Goal: Entertainment & Leisure: Browse casually

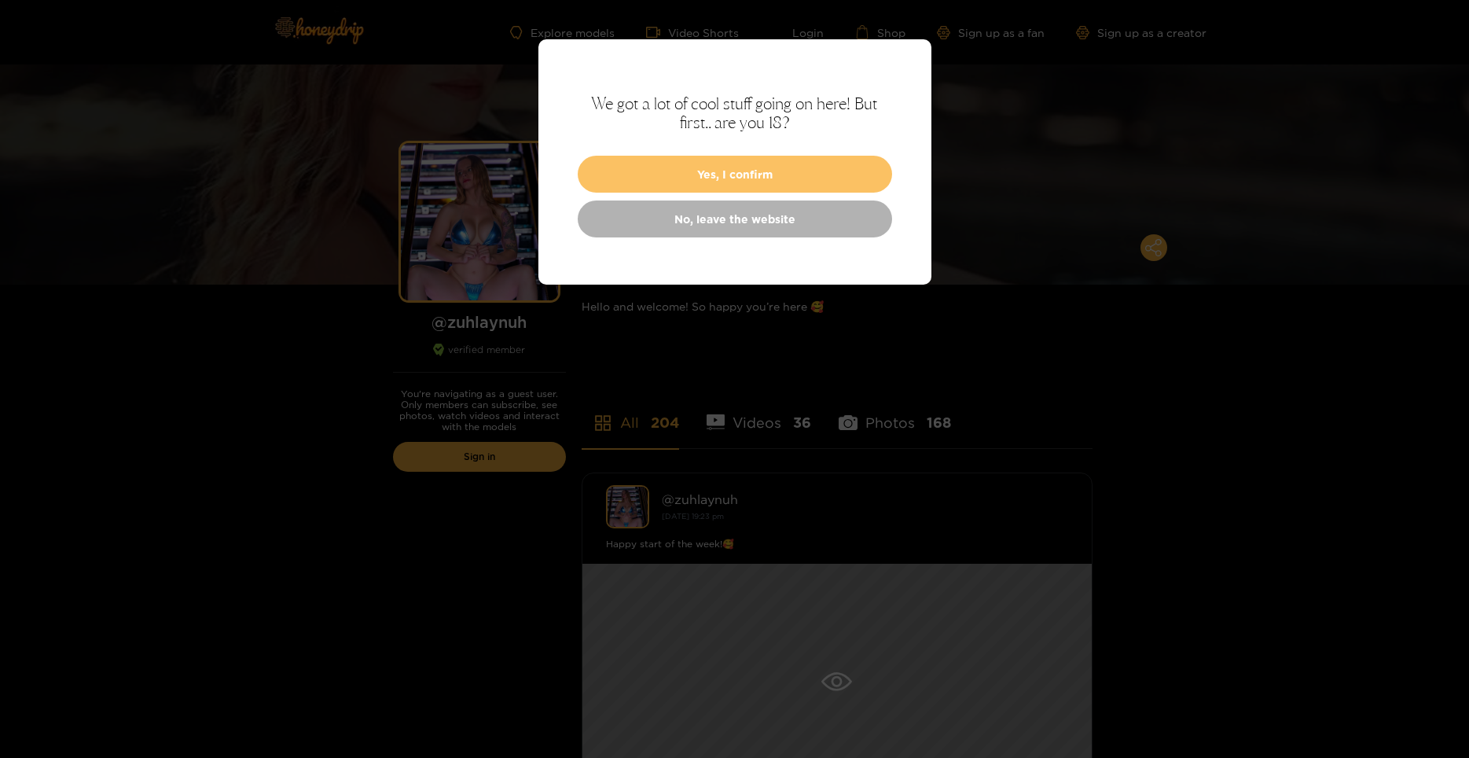
click at [736, 172] on button "Yes, I confirm" at bounding box center [735, 174] width 314 height 37
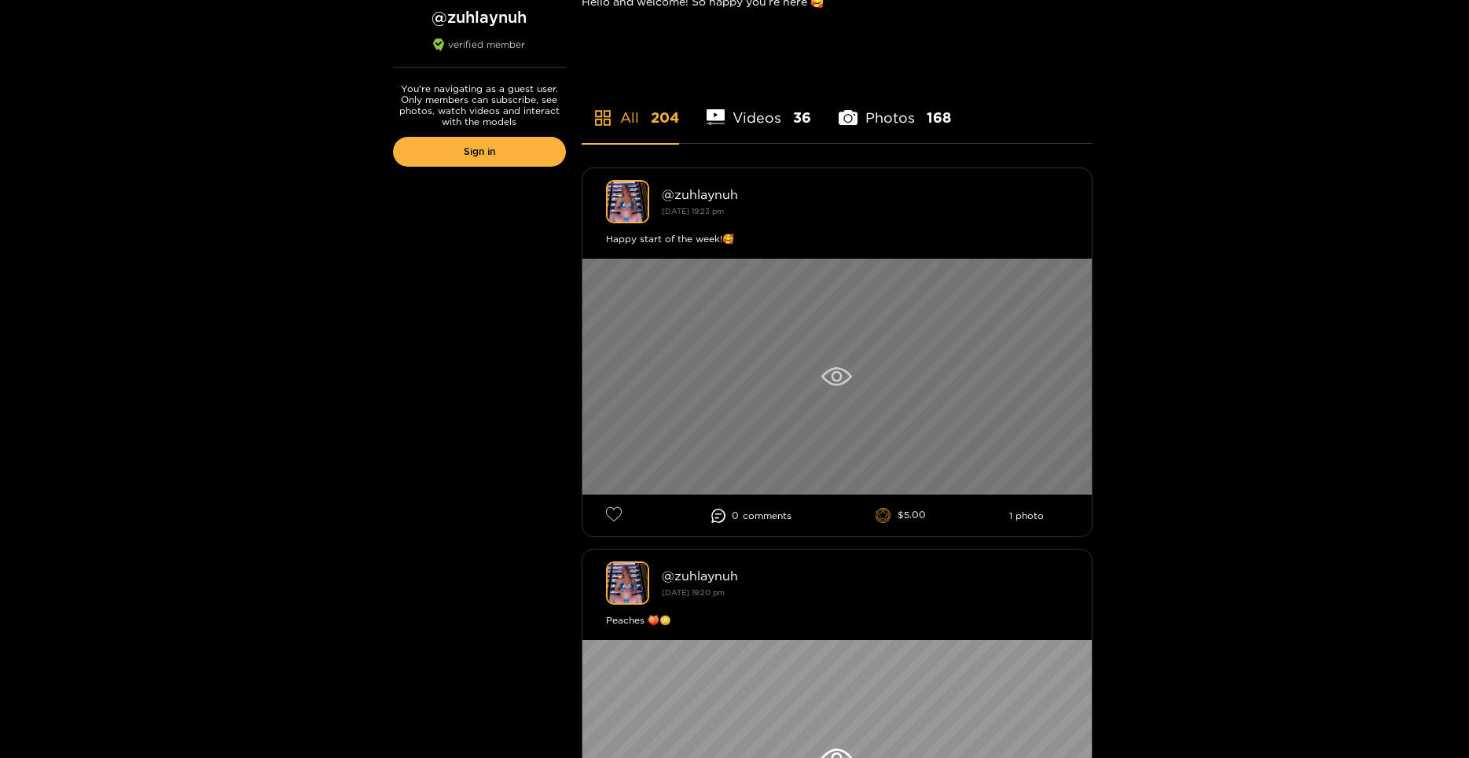
scroll to position [314, 0]
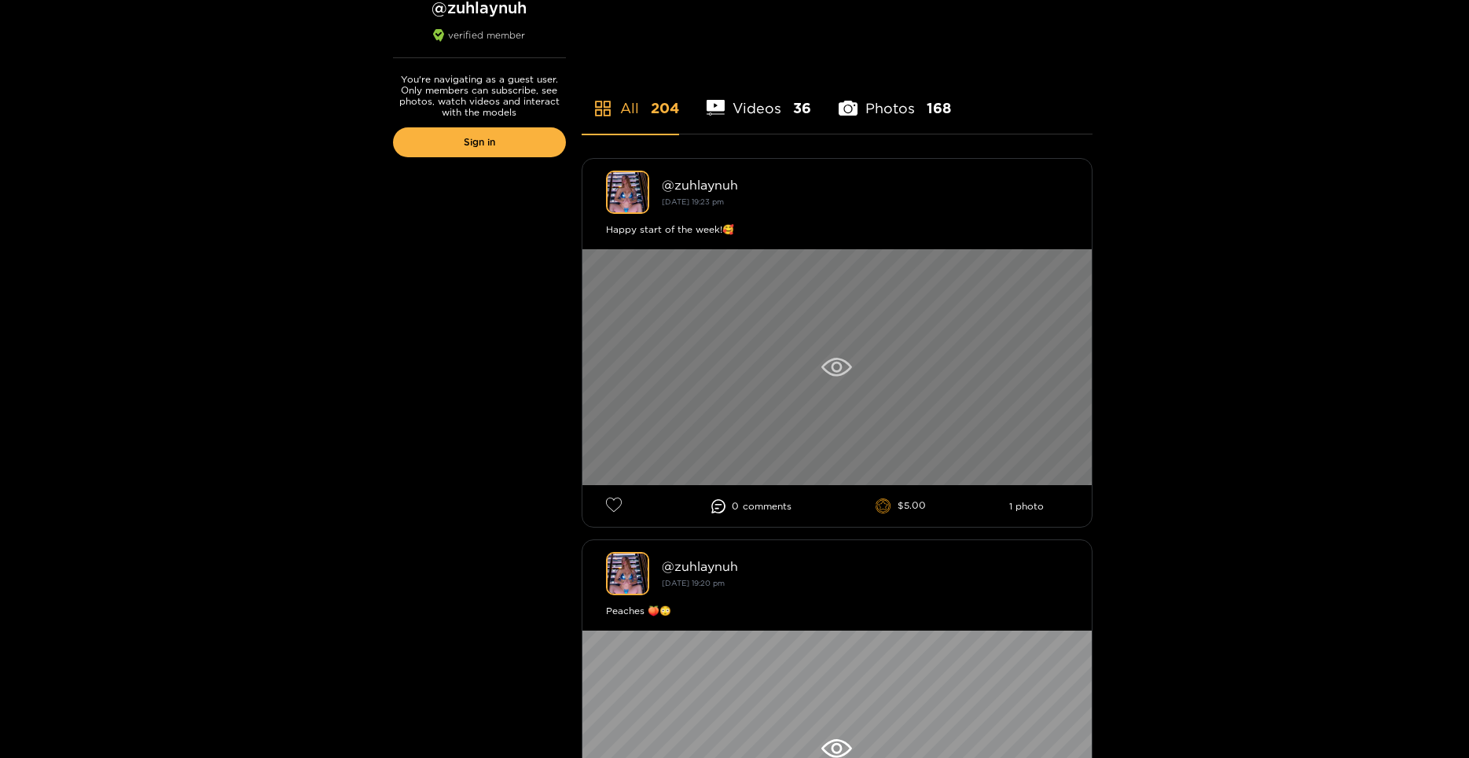
click at [843, 362] on icon at bounding box center [836, 367] width 31 height 19
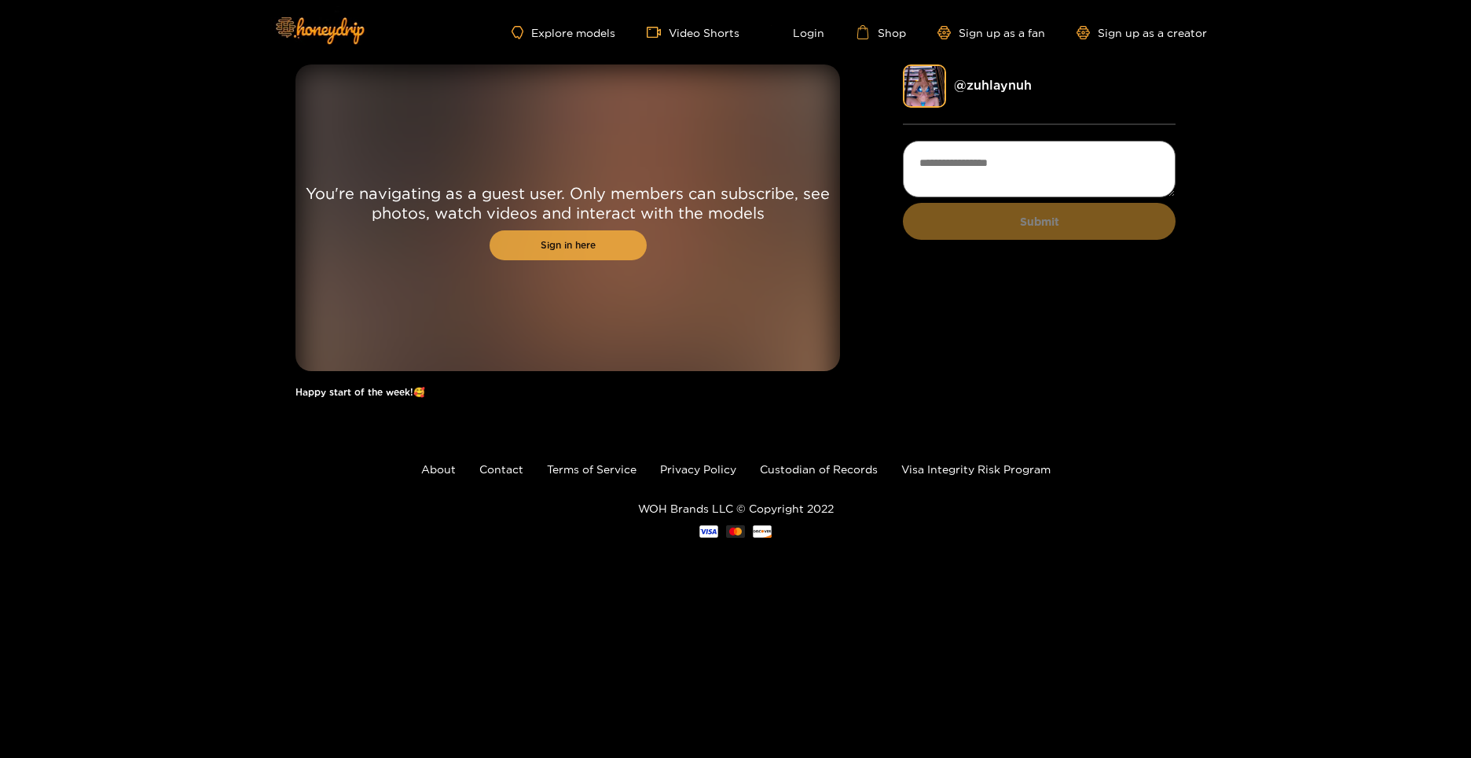
click at [609, 249] on link "Sign in here" at bounding box center [568, 245] width 157 height 30
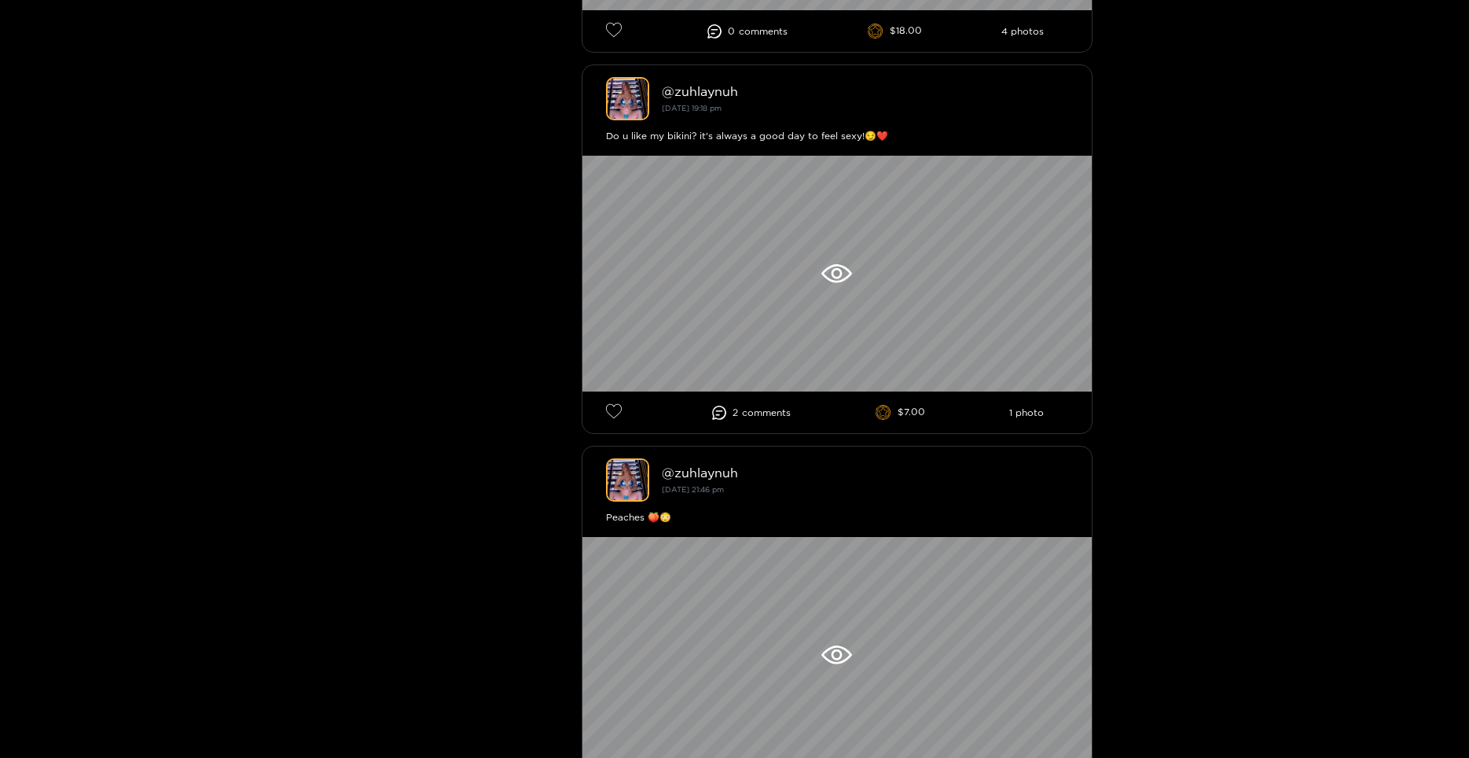
scroll to position [3458, 0]
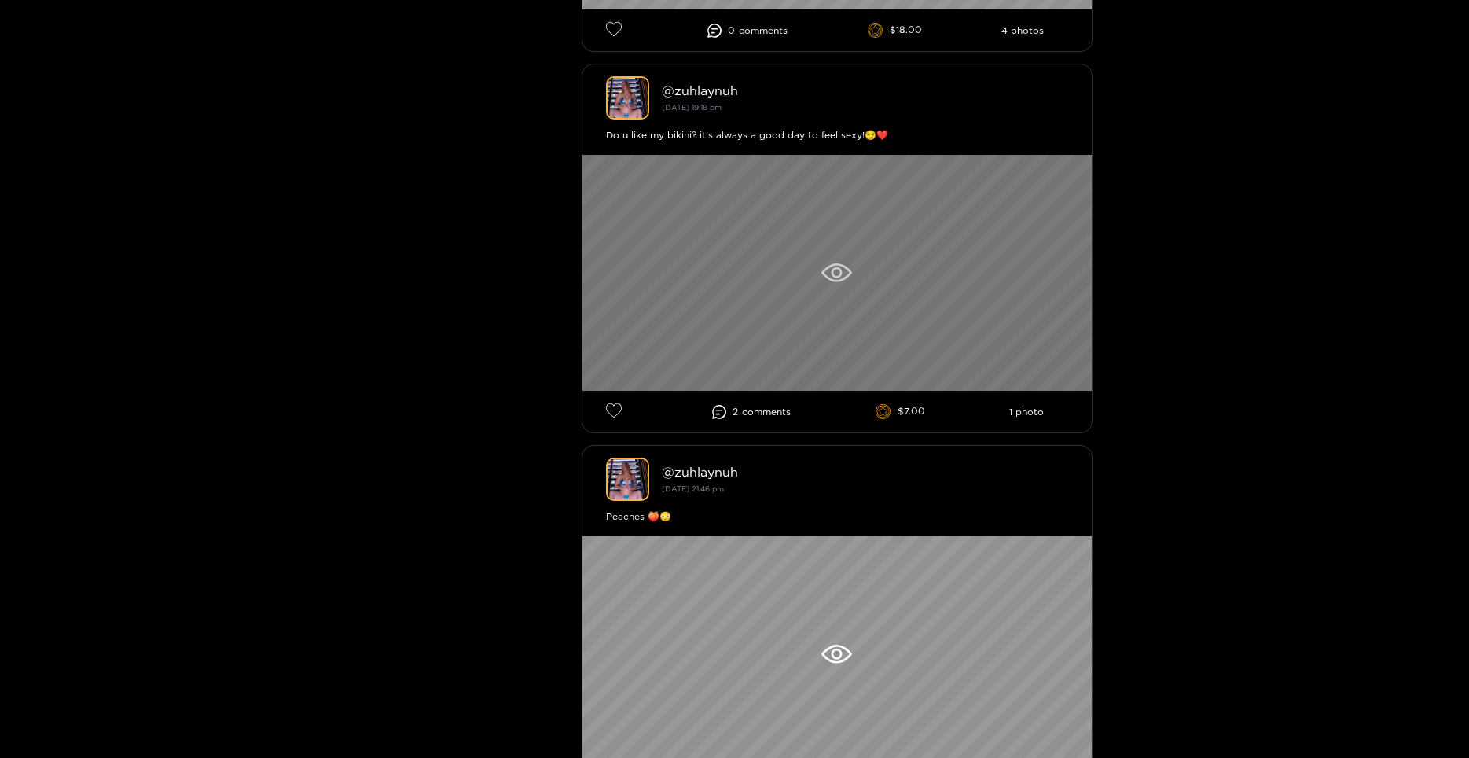
click at [825, 272] on icon at bounding box center [836, 272] width 31 height 19
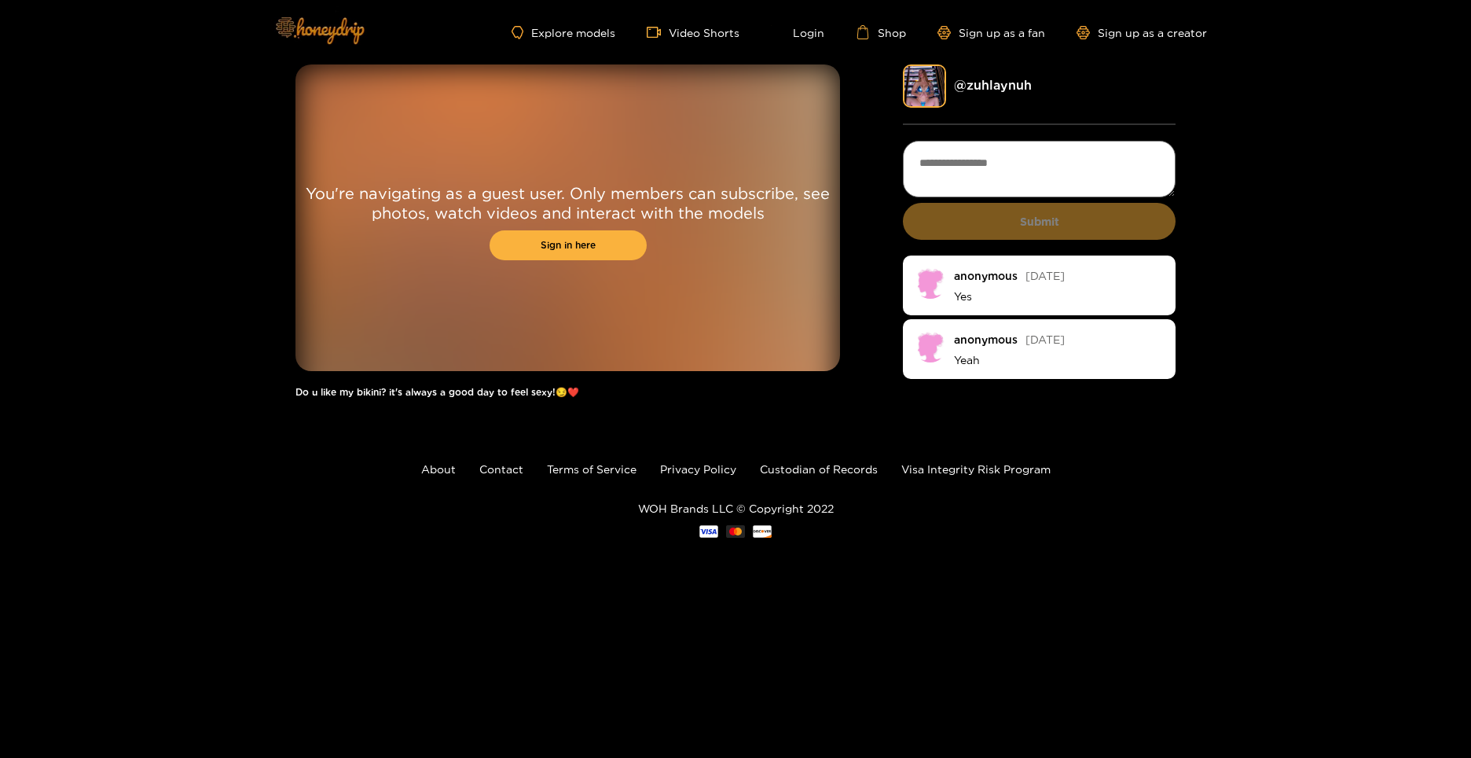
click at [292, 29] on img at bounding box center [319, 30] width 110 height 66
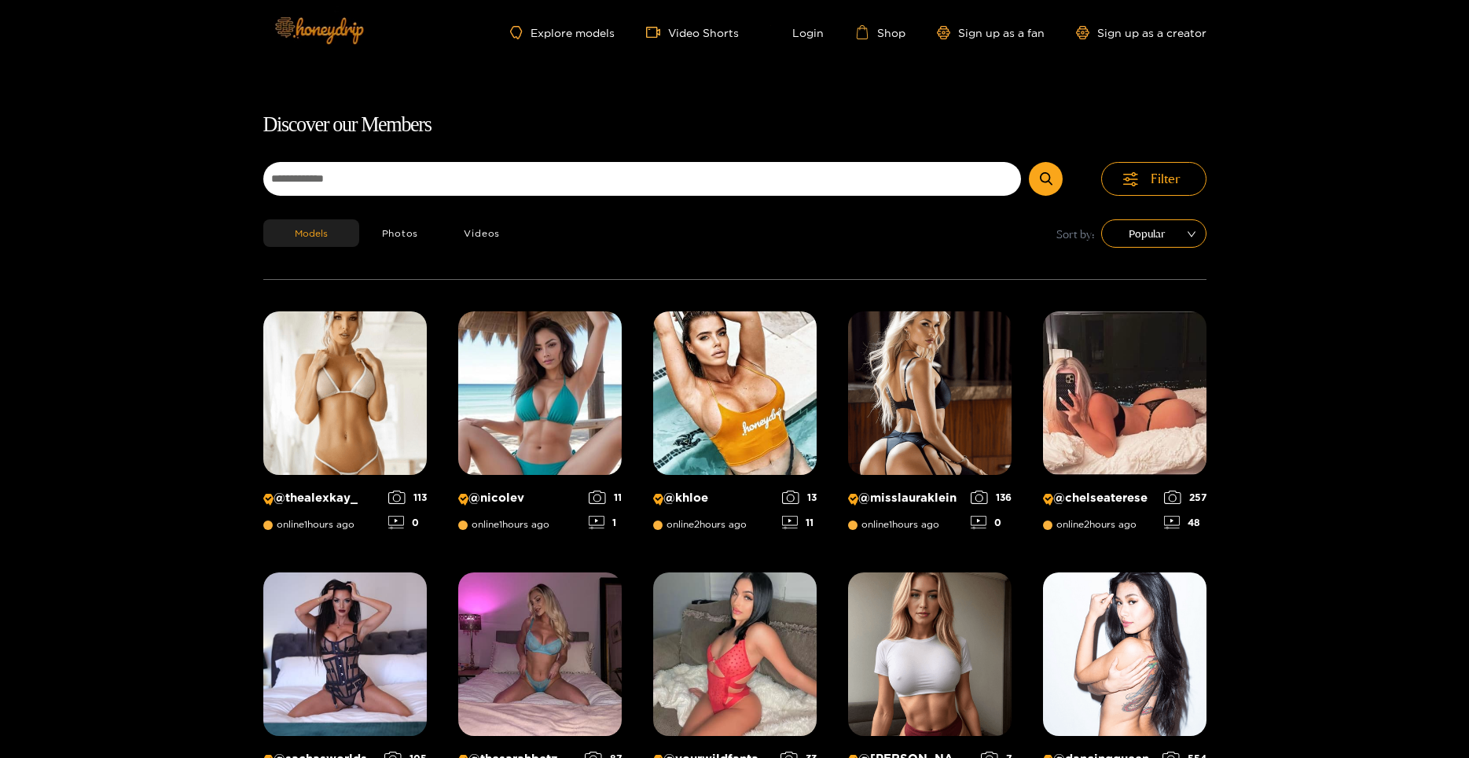
click at [311, 28] on img at bounding box center [318, 30] width 110 height 66
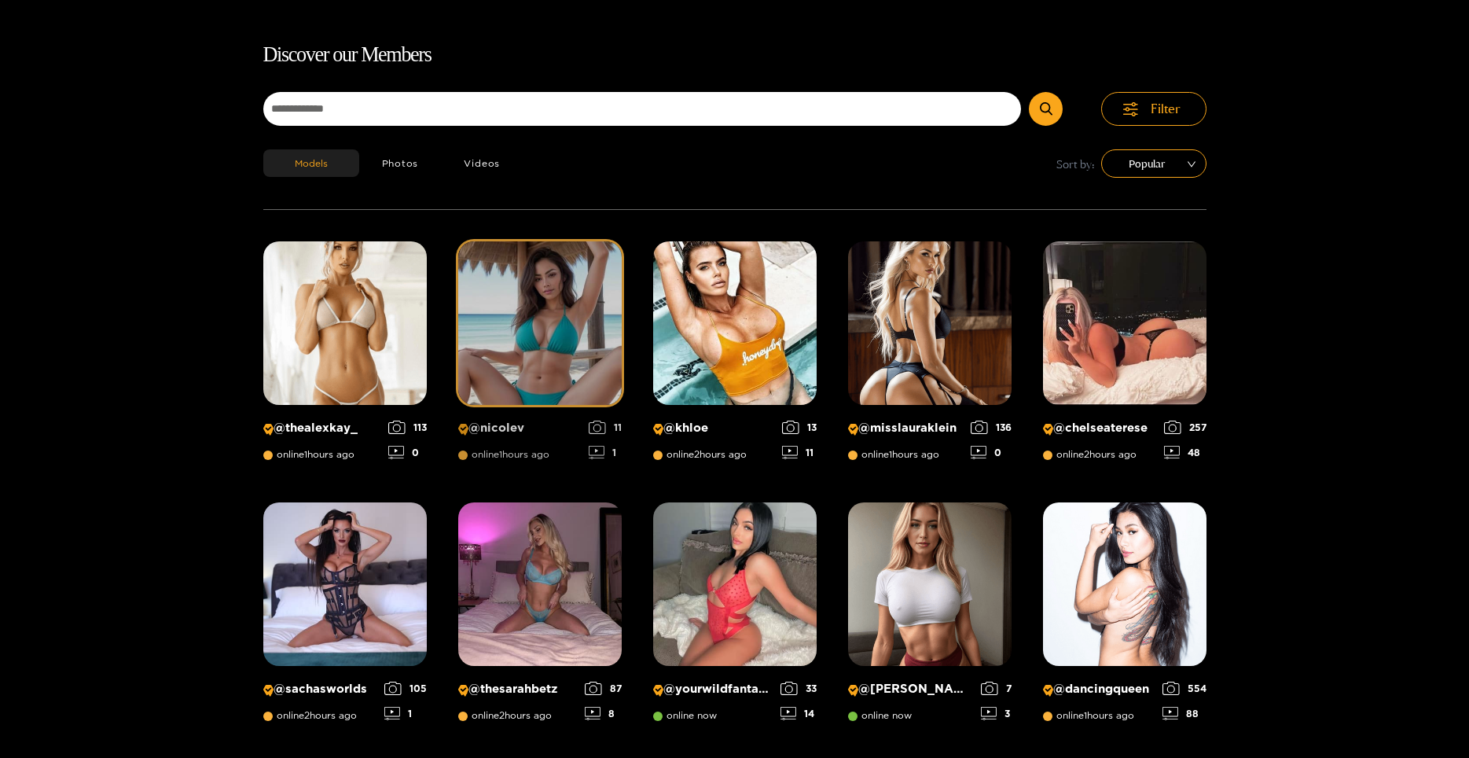
scroll to position [101, 0]
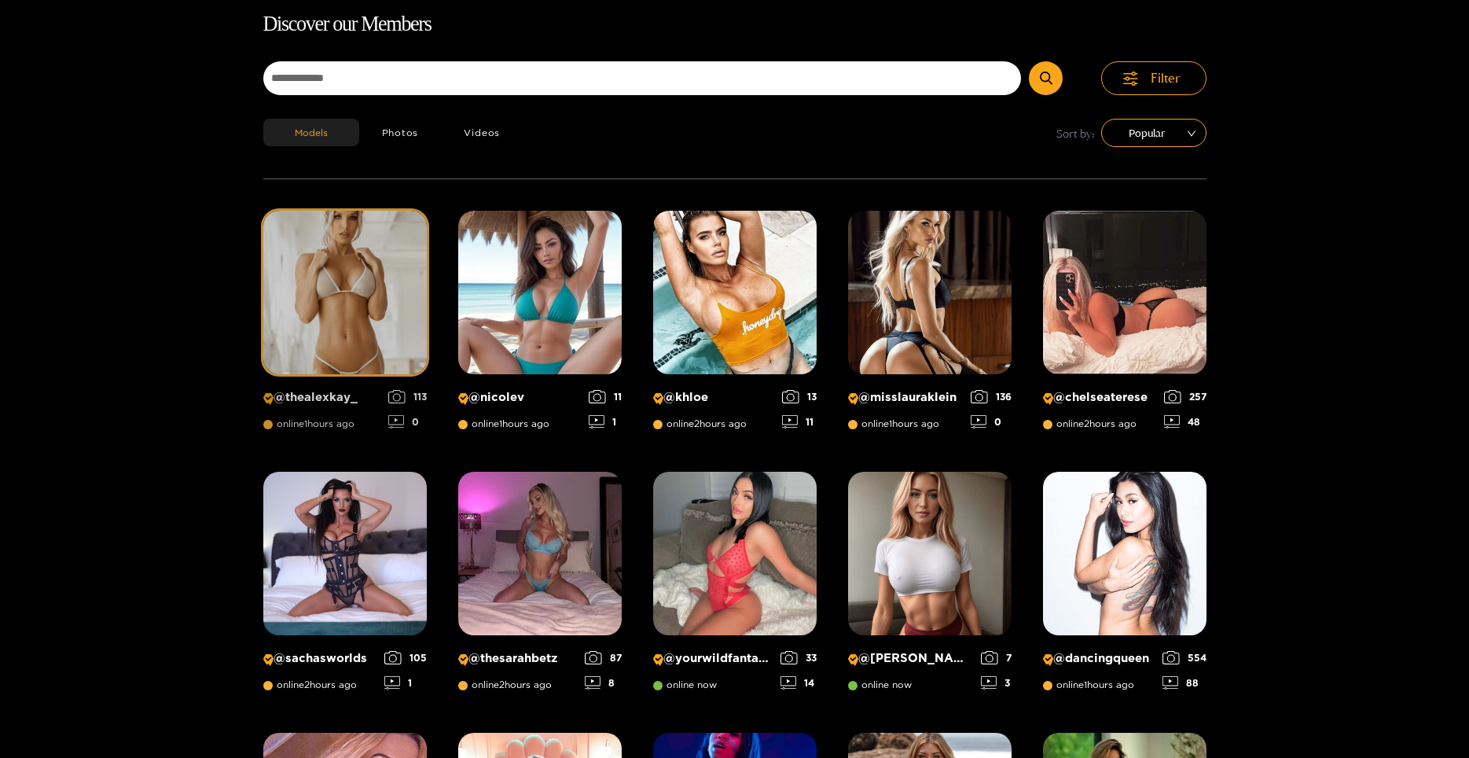
click at [347, 399] on p "@ thealexkay_" at bounding box center [321, 397] width 117 height 15
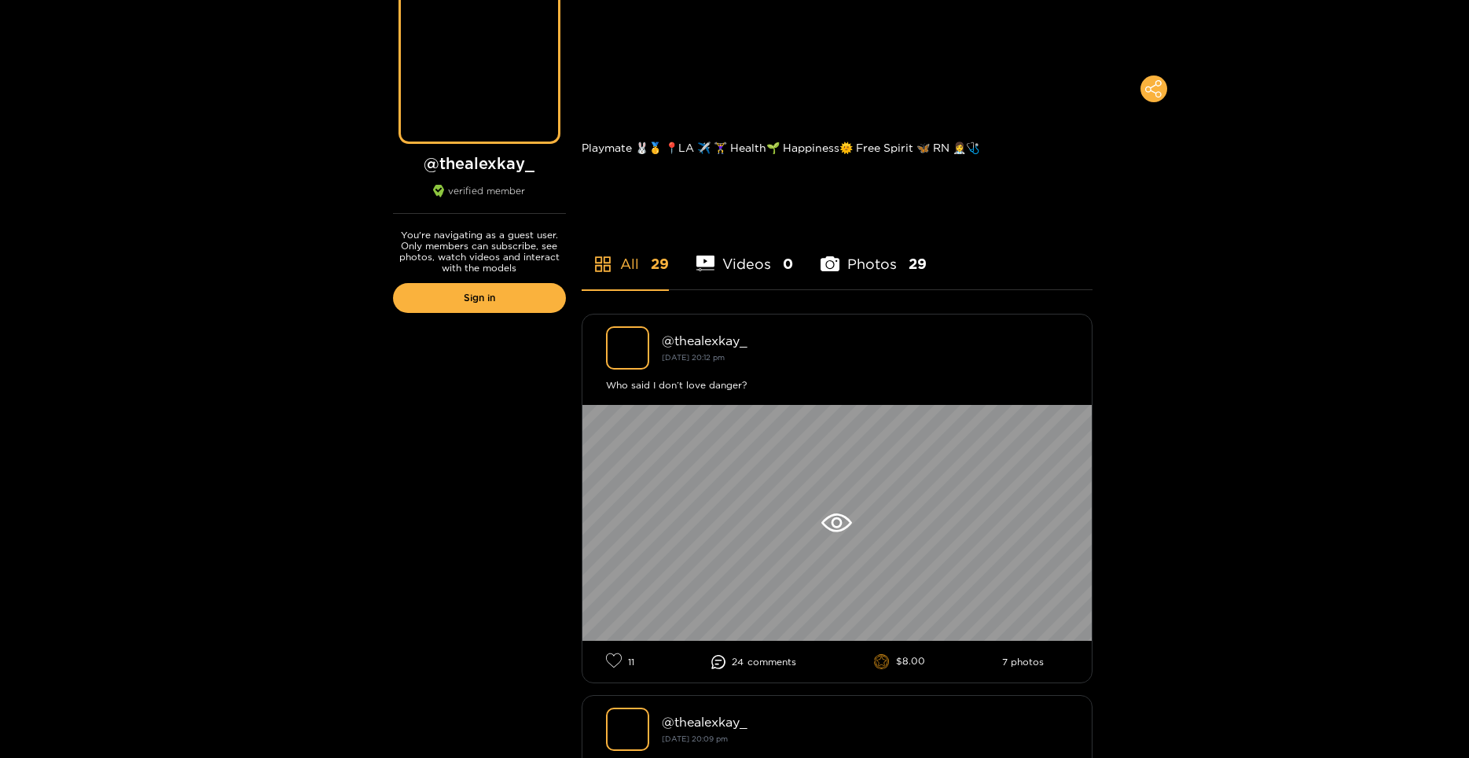
scroll to position [314, 0]
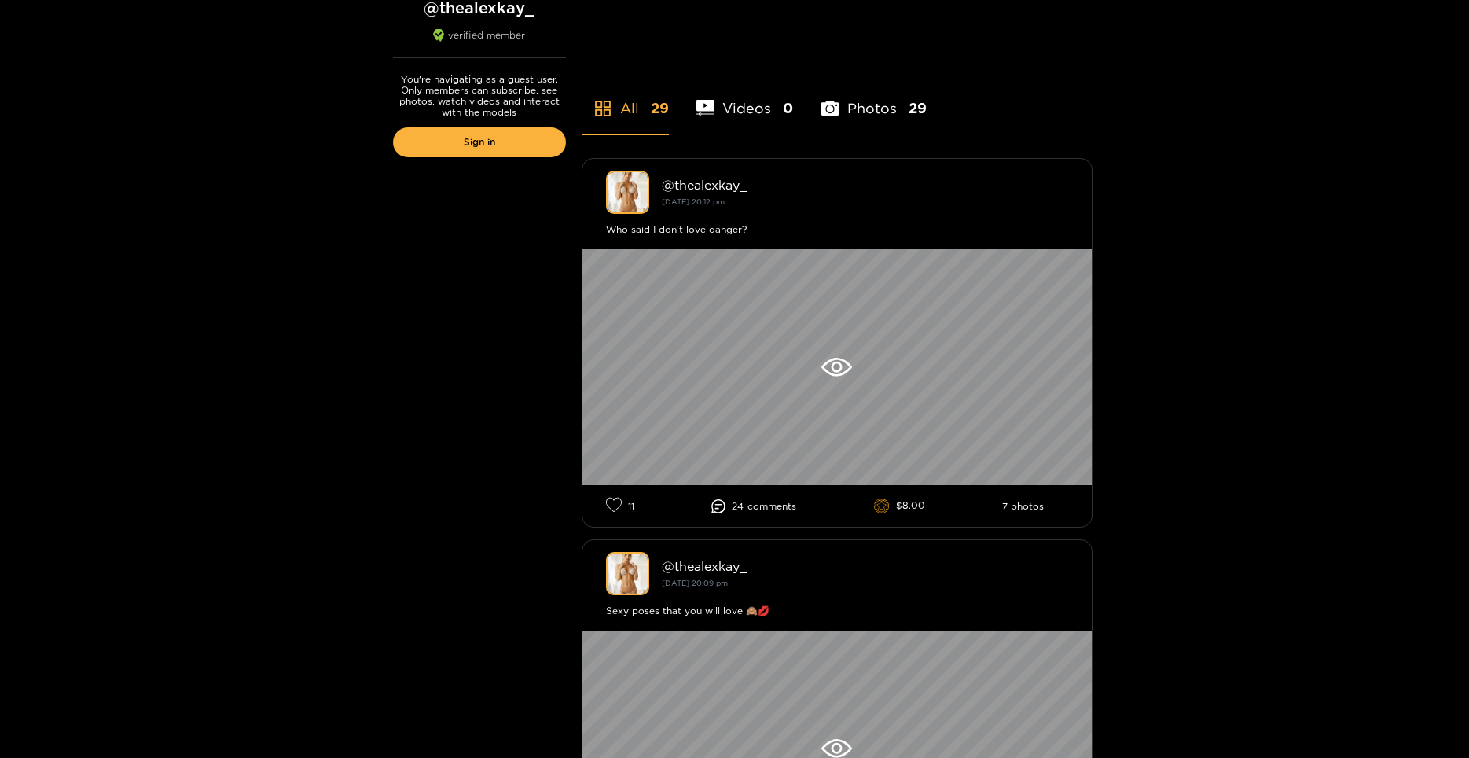
click at [861, 112] on li "Photos 29" at bounding box center [874, 98] width 106 height 71
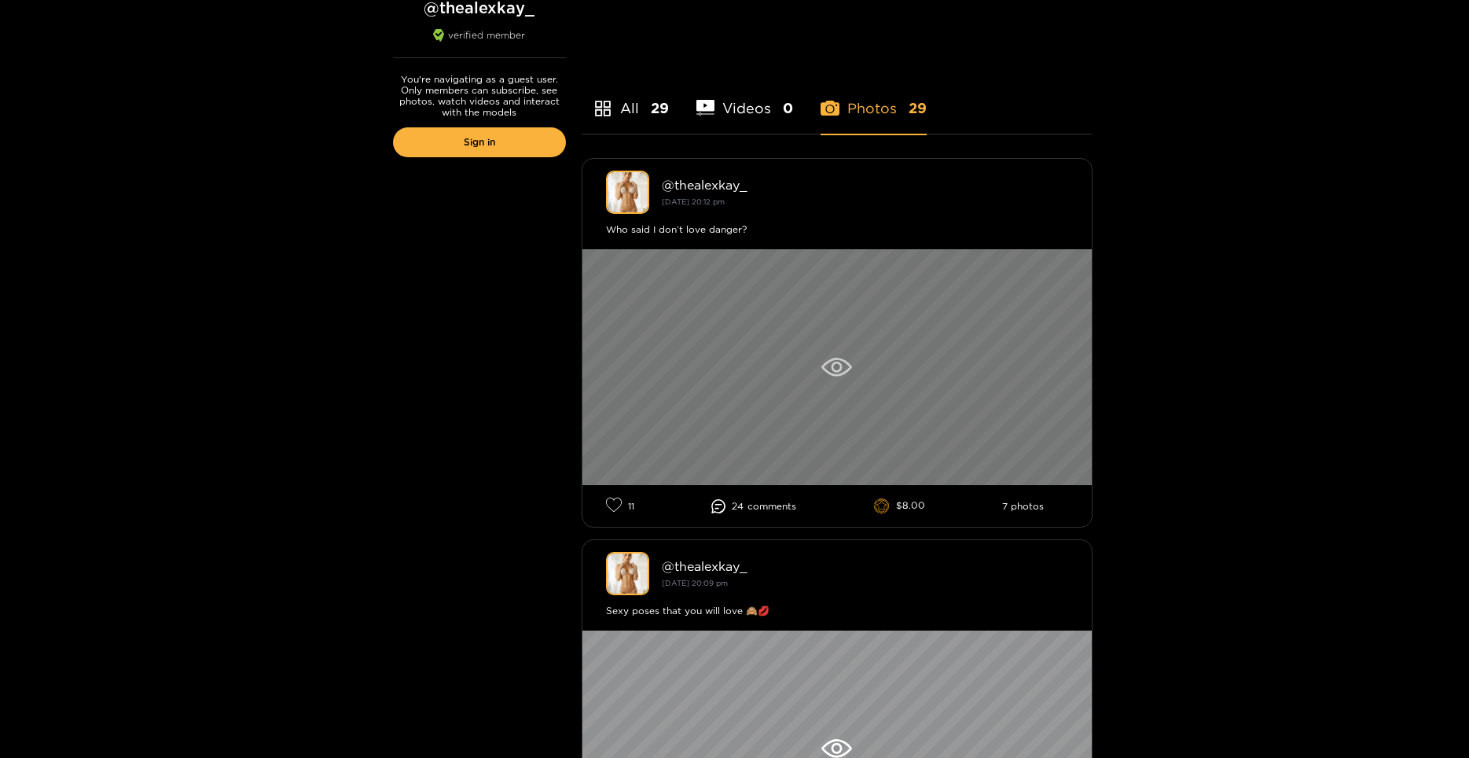
click at [842, 362] on icon at bounding box center [836, 367] width 31 height 19
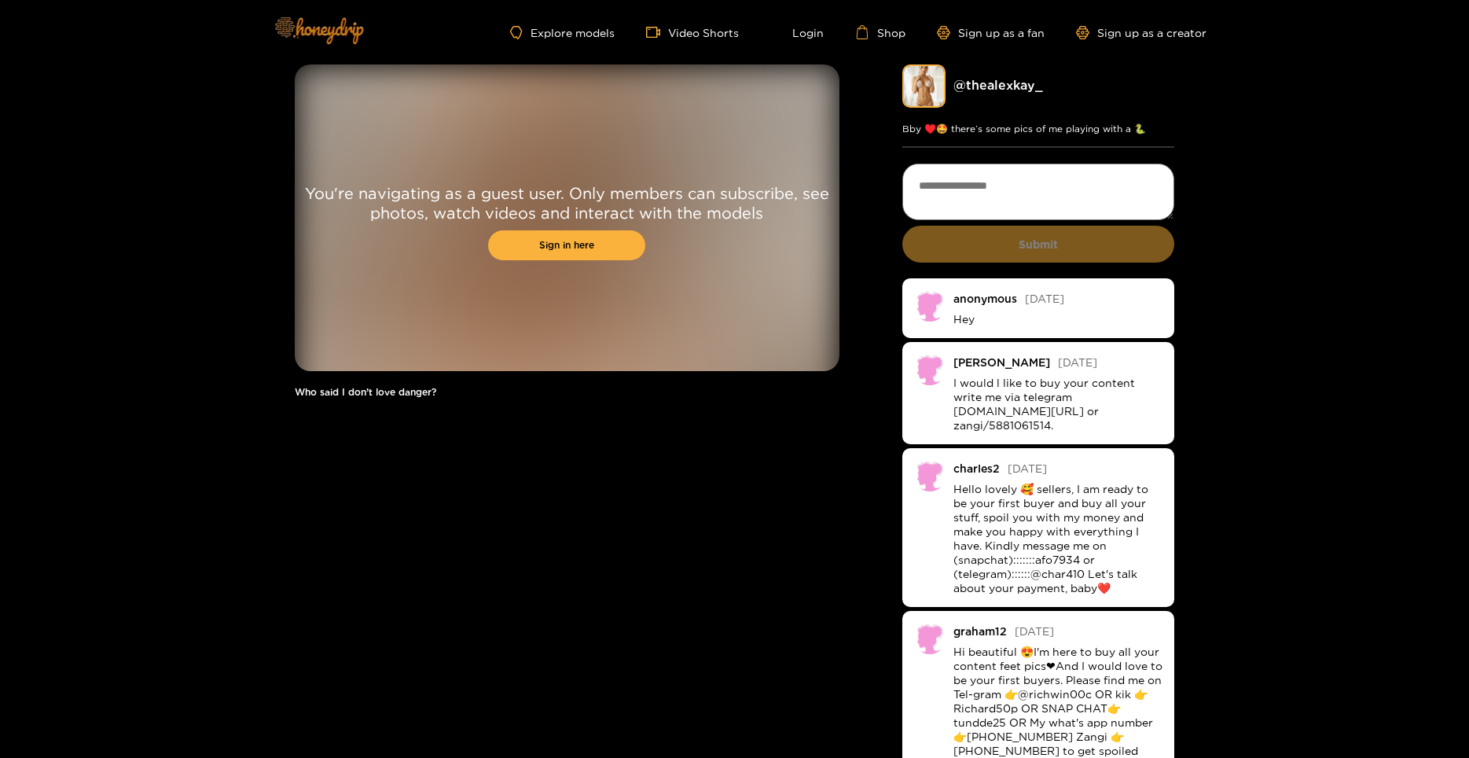
click at [303, 13] on img at bounding box center [318, 30] width 110 height 66
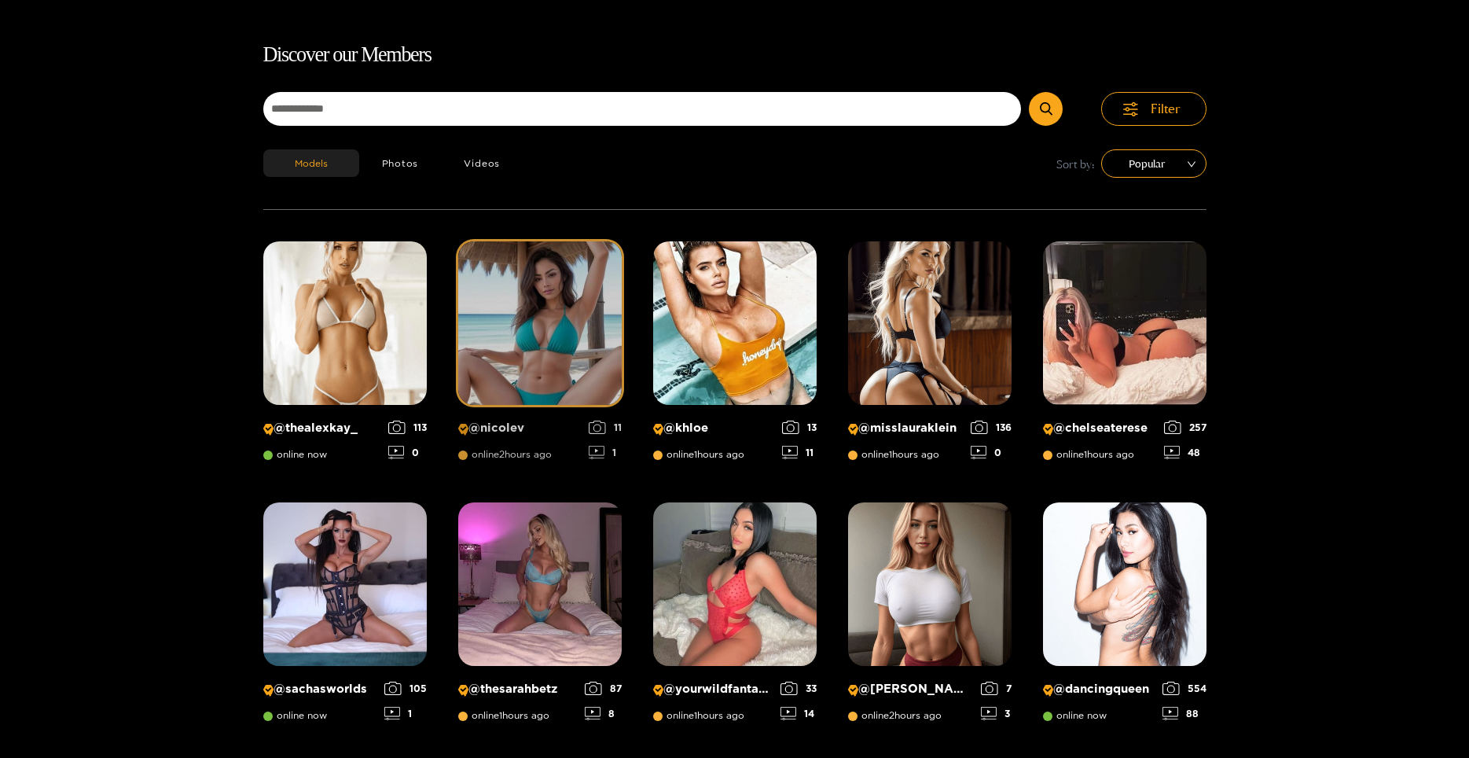
scroll to position [101, 0]
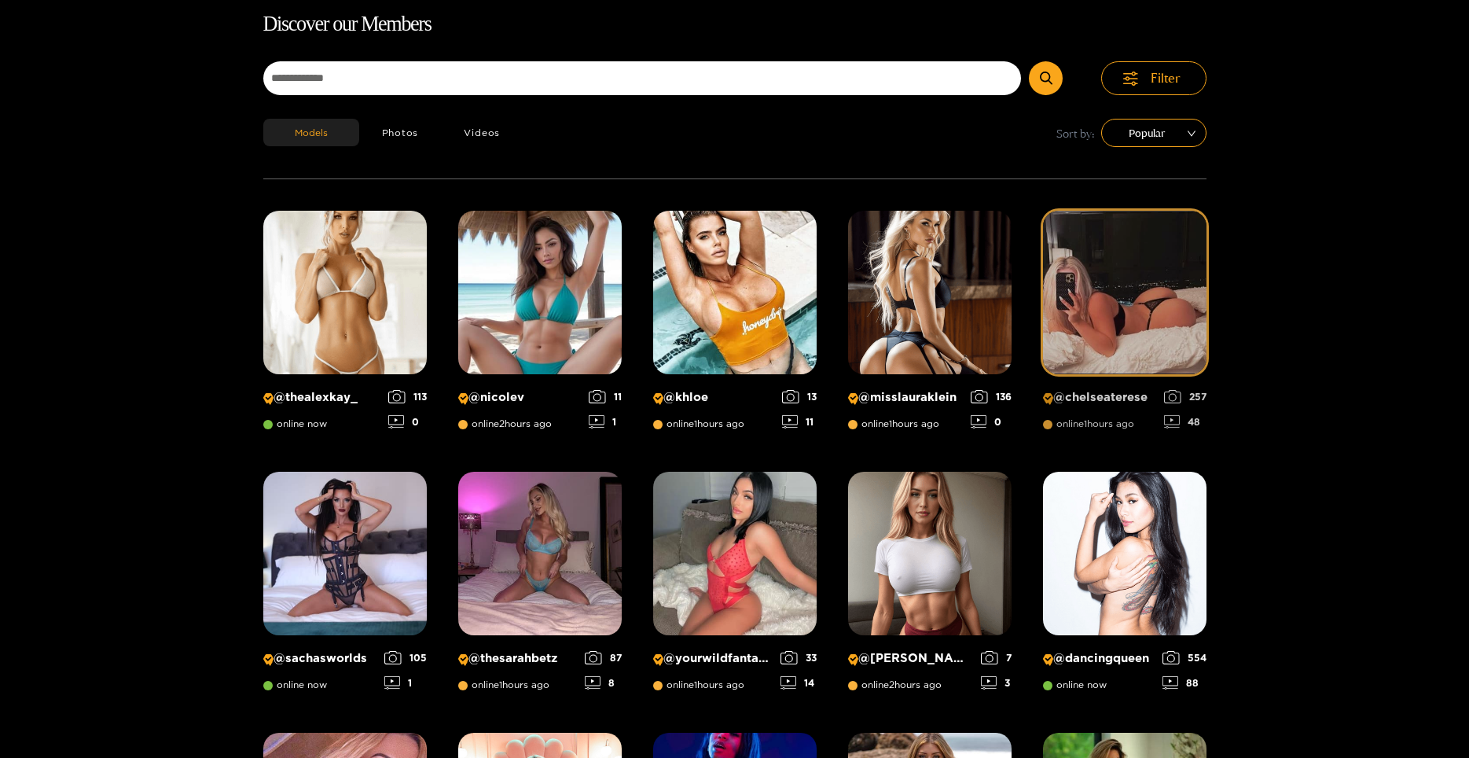
click at [1099, 403] on p "@ chelseaterese" at bounding box center [1099, 397] width 113 height 15
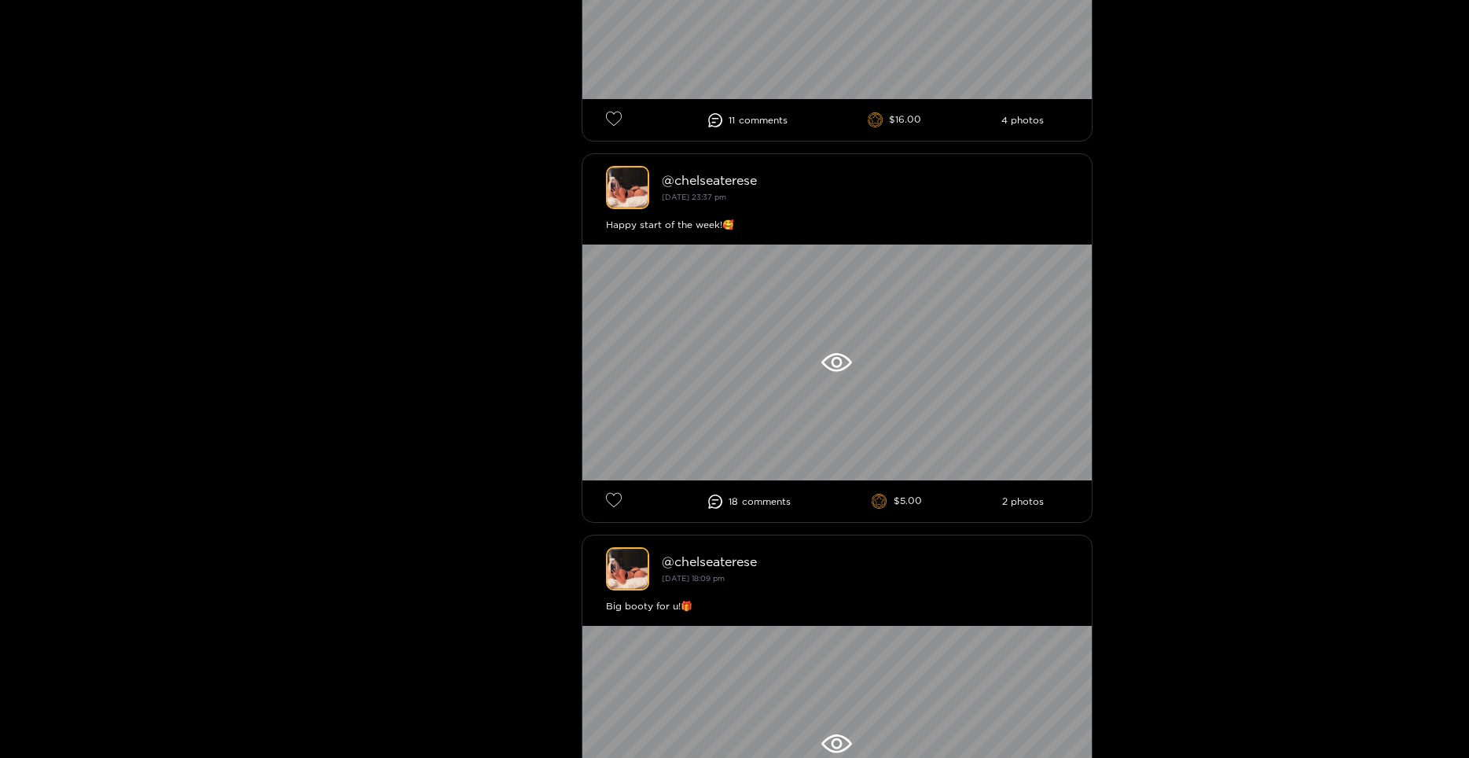
scroll to position [1651, 0]
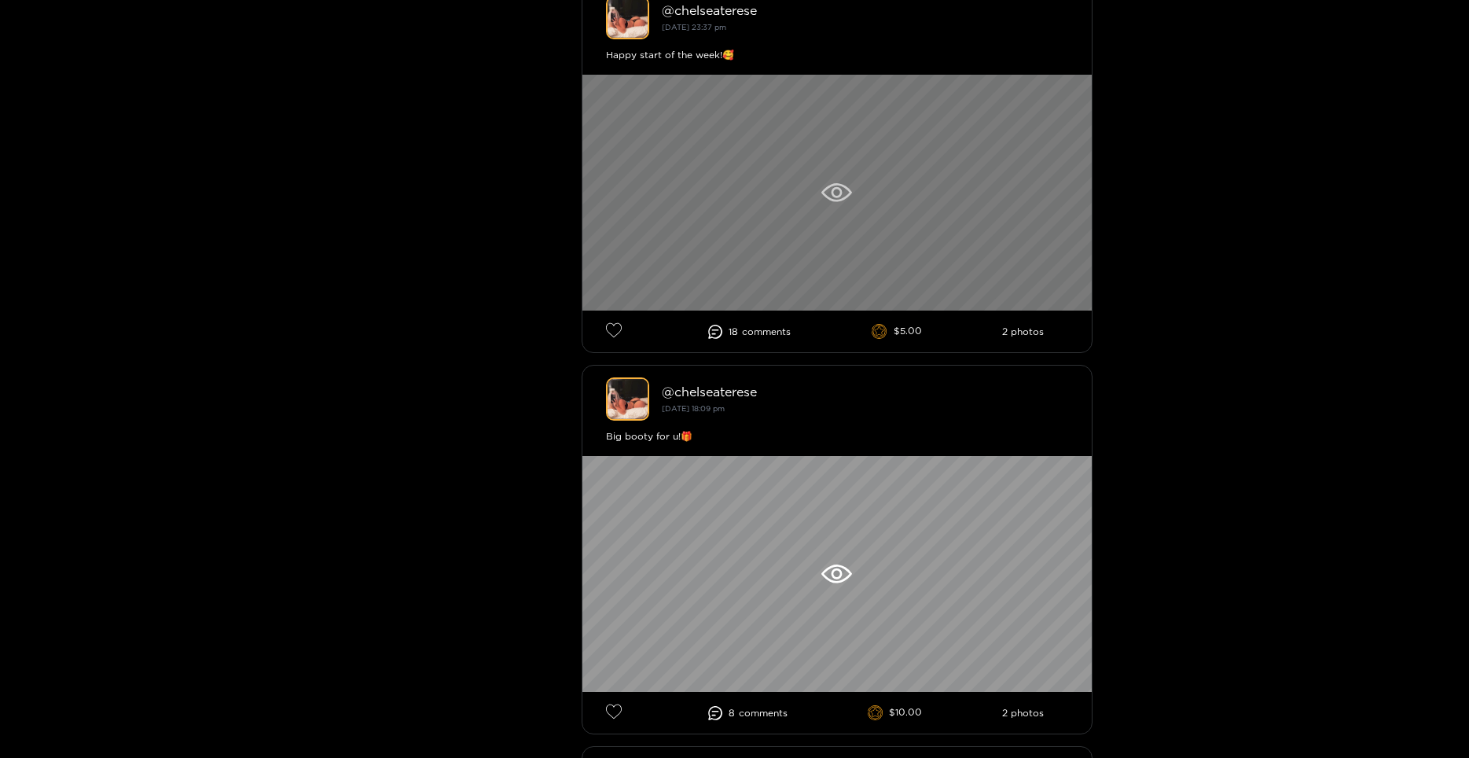
click at [839, 204] on div at bounding box center [836, 193] width 509 height 236
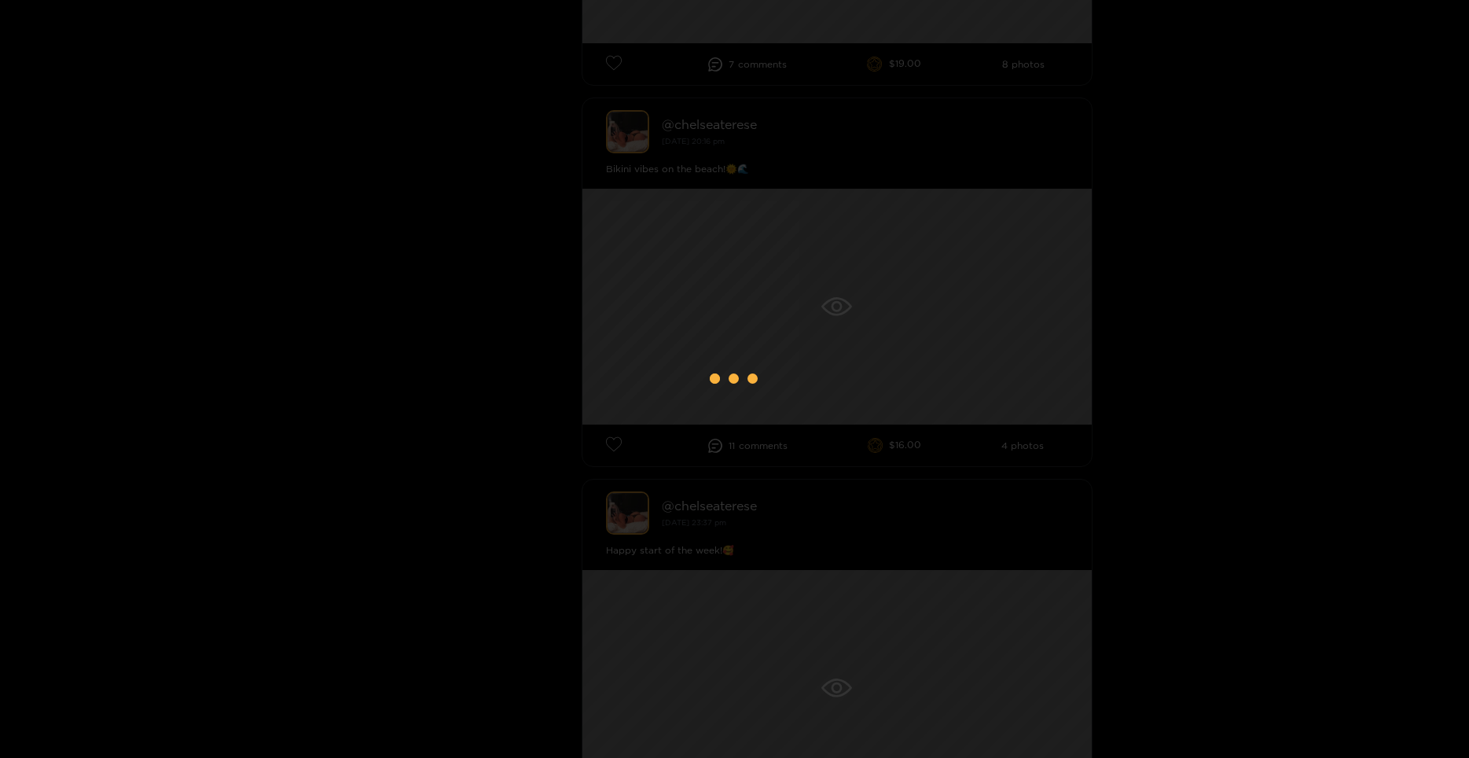
scroll to position [1100, 0]
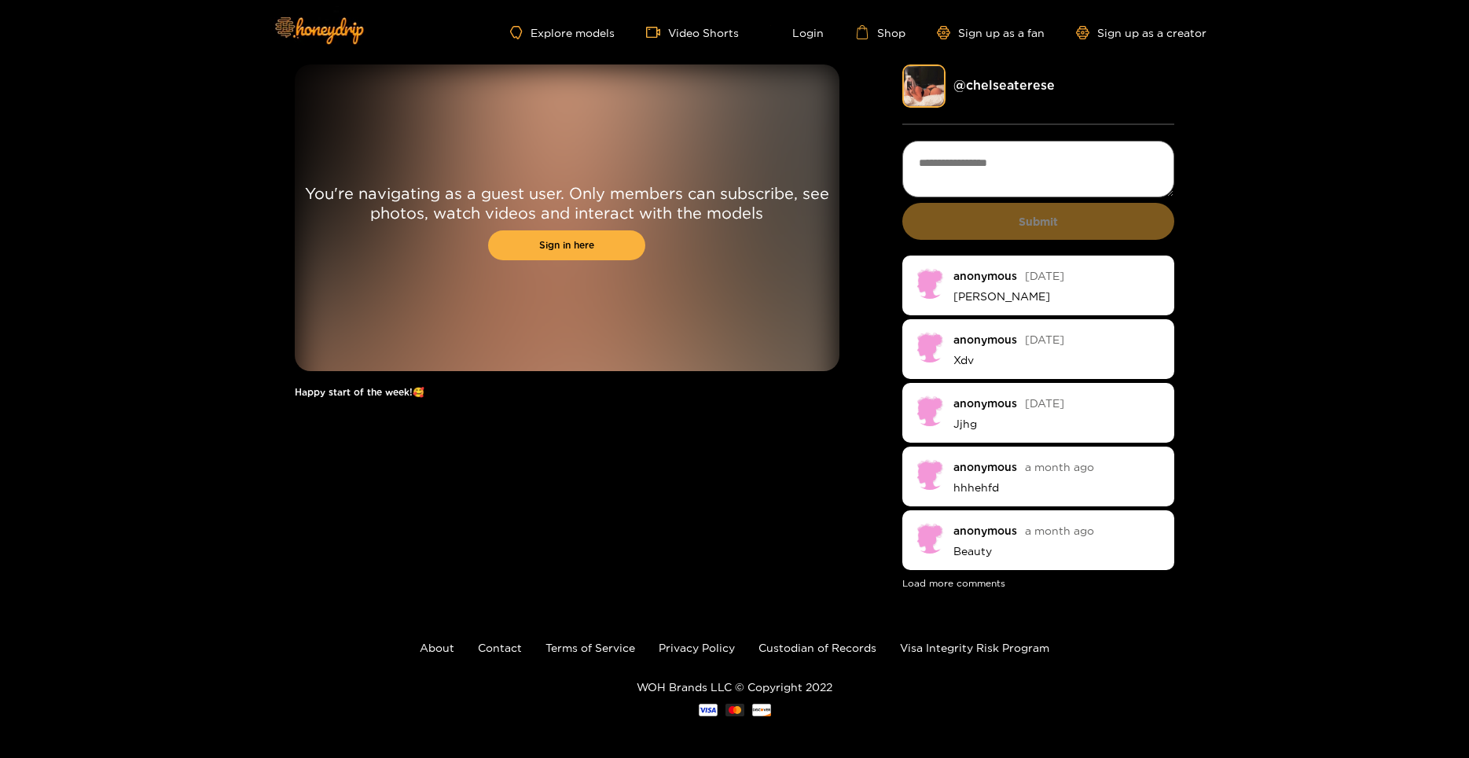
click at [565, 167] on div "You're navigating as a guest user. Only members can subscribe, see photos, watc…" at bounding box center [567, 217] width 545 height 307
click at [698, 35] on link "Video Shorts" at bounding box center [692, 32] width 93 height 14
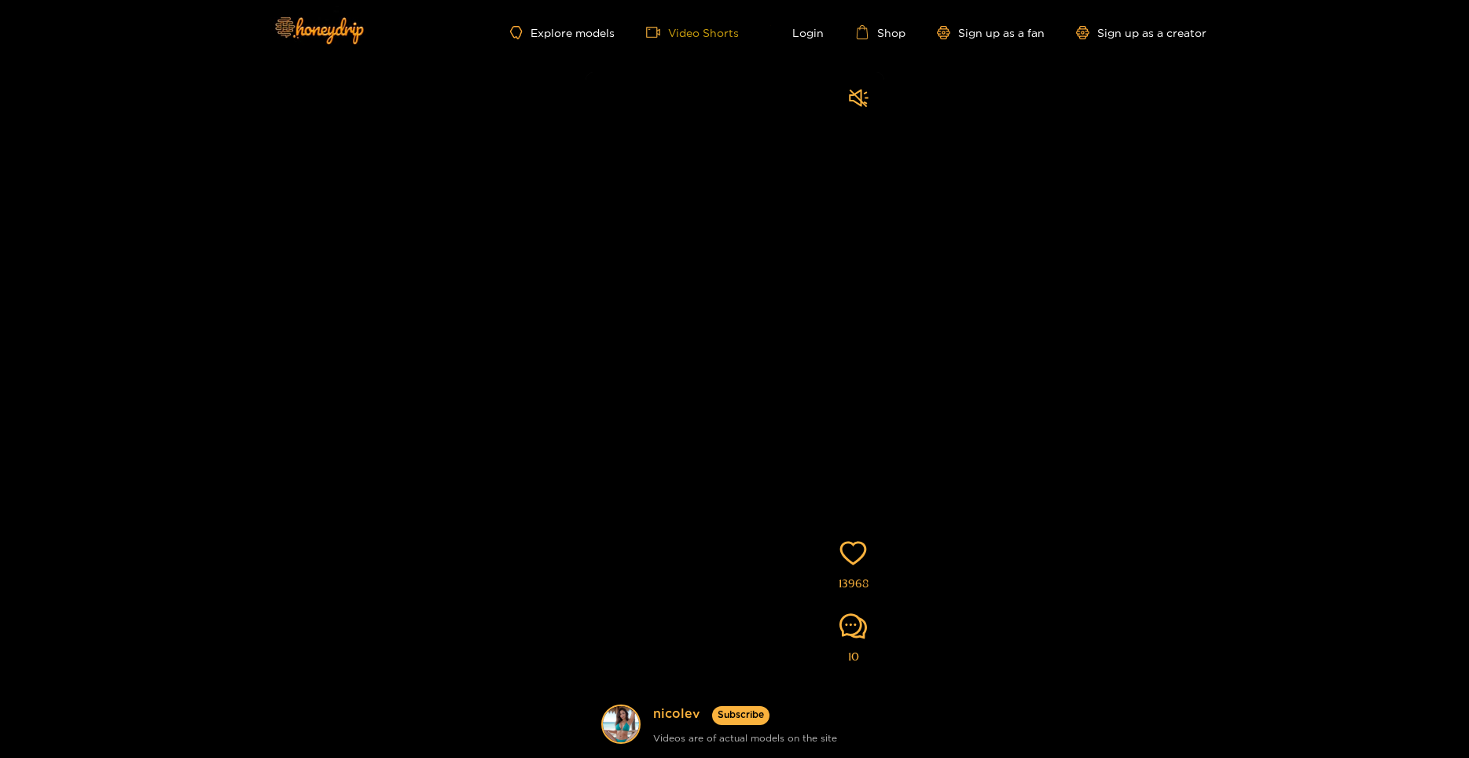
click at [674, 34] on link "Video Shorts" at bounding box center [692, 32] width 93 height 14
click at [718, 42] on div "Explore models Video Shorts Login Shop Sign up as a fan Sign up as a creator" at bounding box center [734, 32] width 943 height 64
click at [718, 36] on link "Video Shorts" at bounding box center [692, 32] width 93 height 14
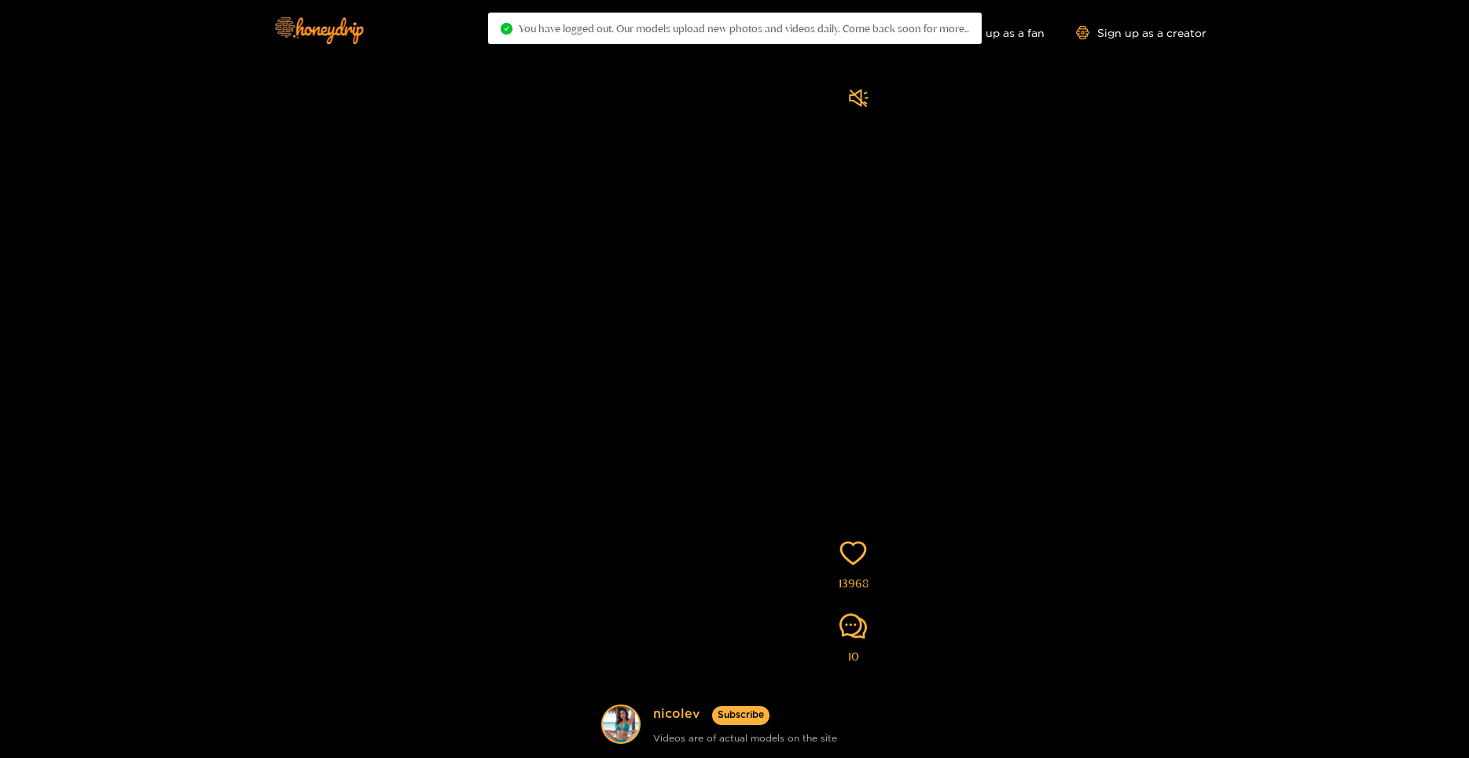
scroll to position [171, 0]
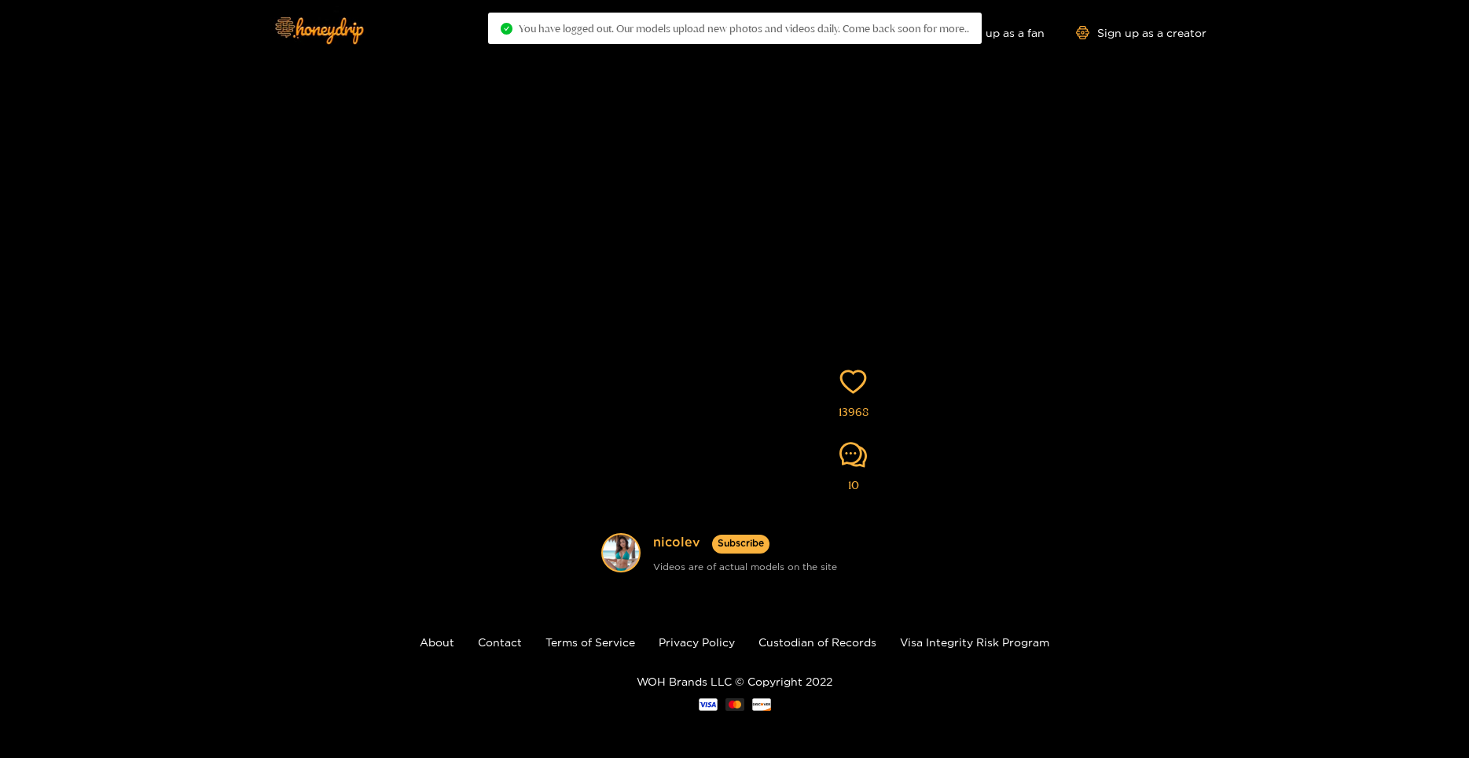
click at [990, 276] on div "[PERSON_NAME] Subscribe Videos are of actual models on the site 13968 10" at bounding box center [734, 239] width 1469 height 693
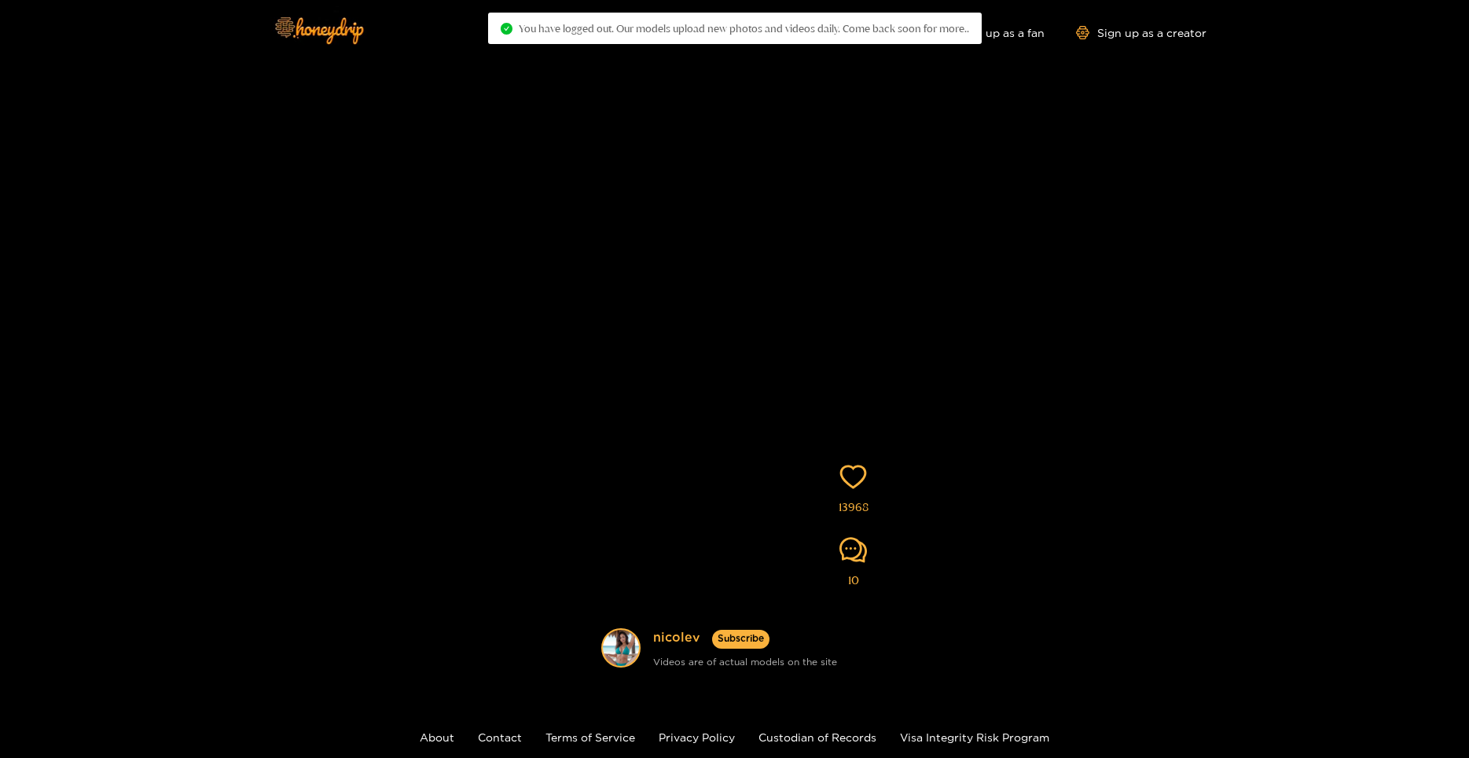
scroll to position [0, 0]
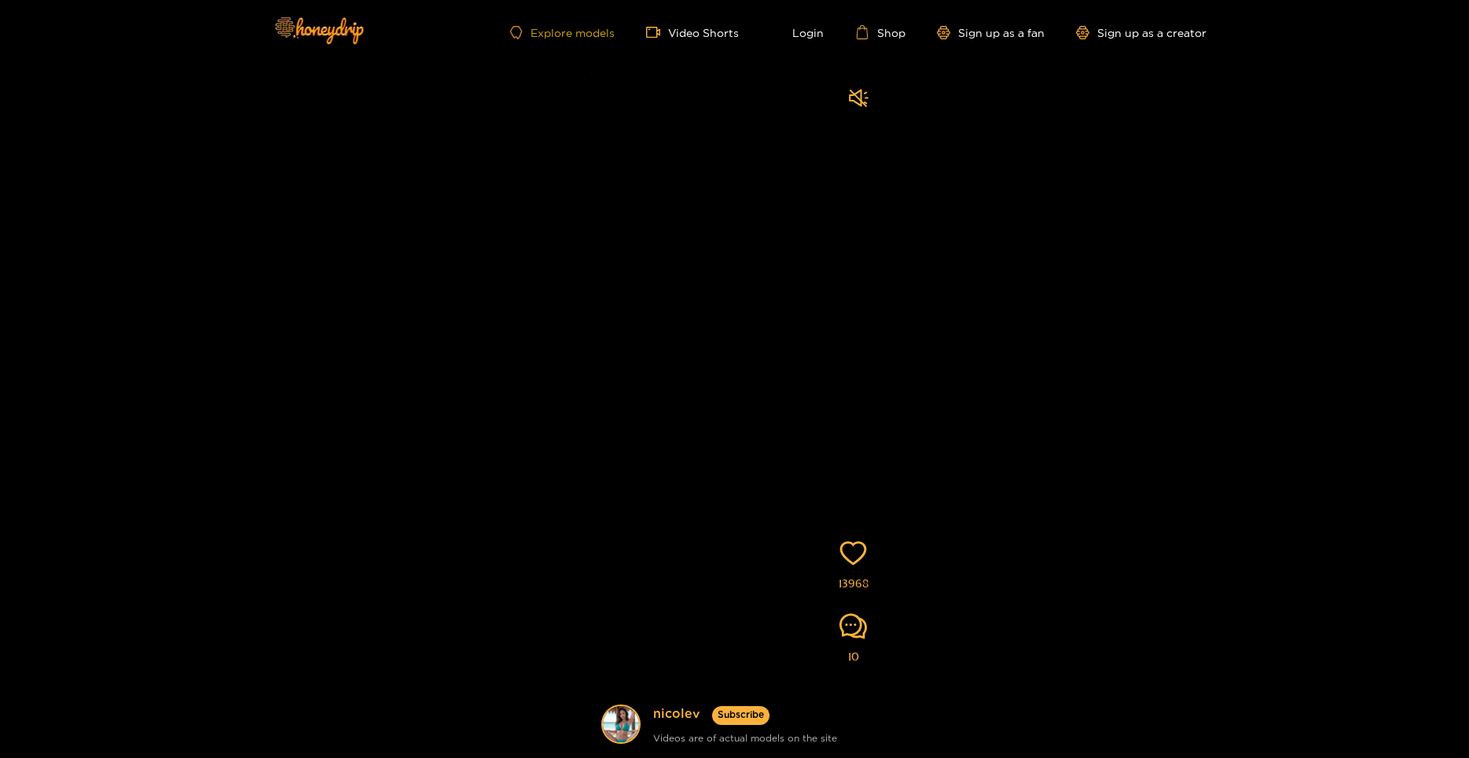
click at [582, 30] on link "Explore models" at bounding box center [562, 32] width 104 height 13
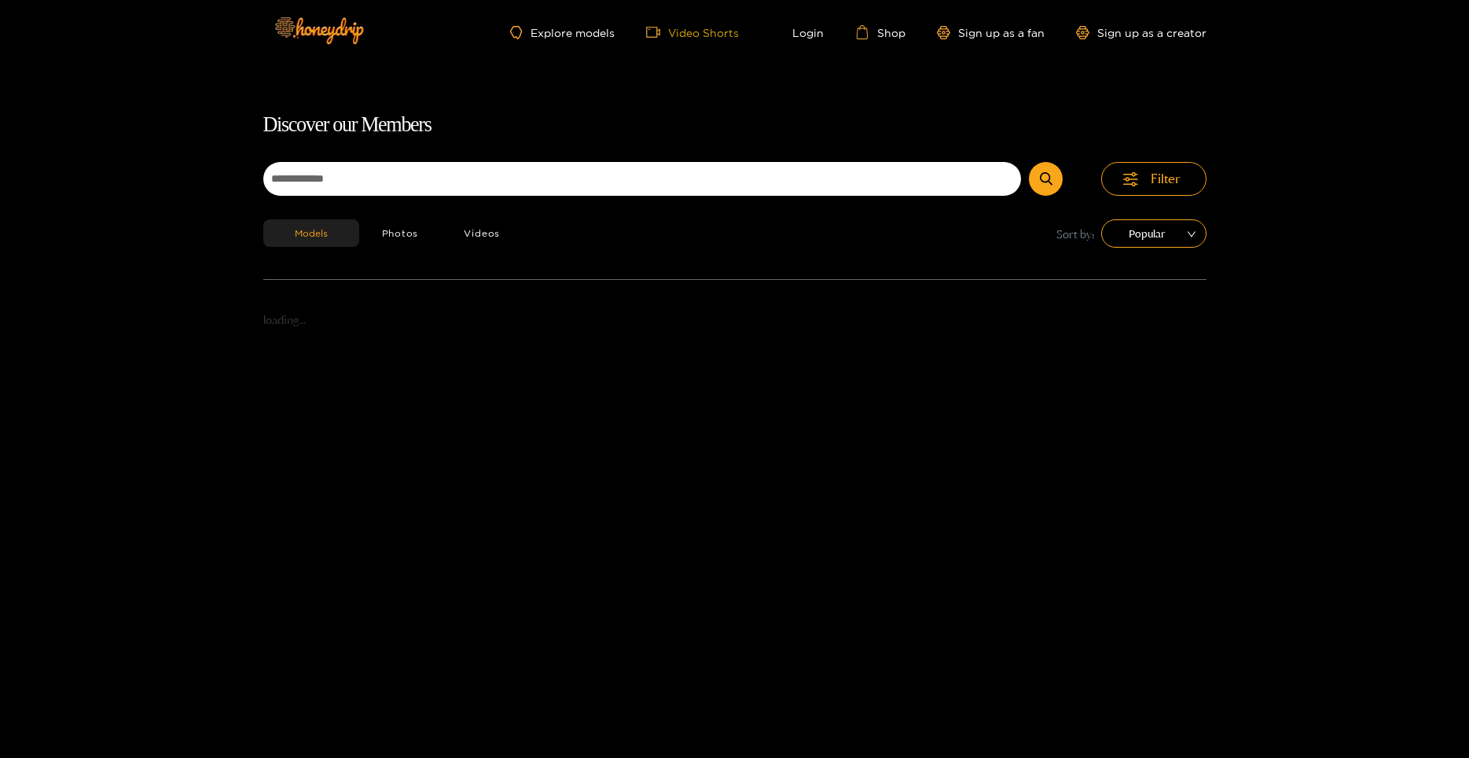
click at [659, 31] on icon "video-camera" at bounding box center [653, 32] width 14 height 14
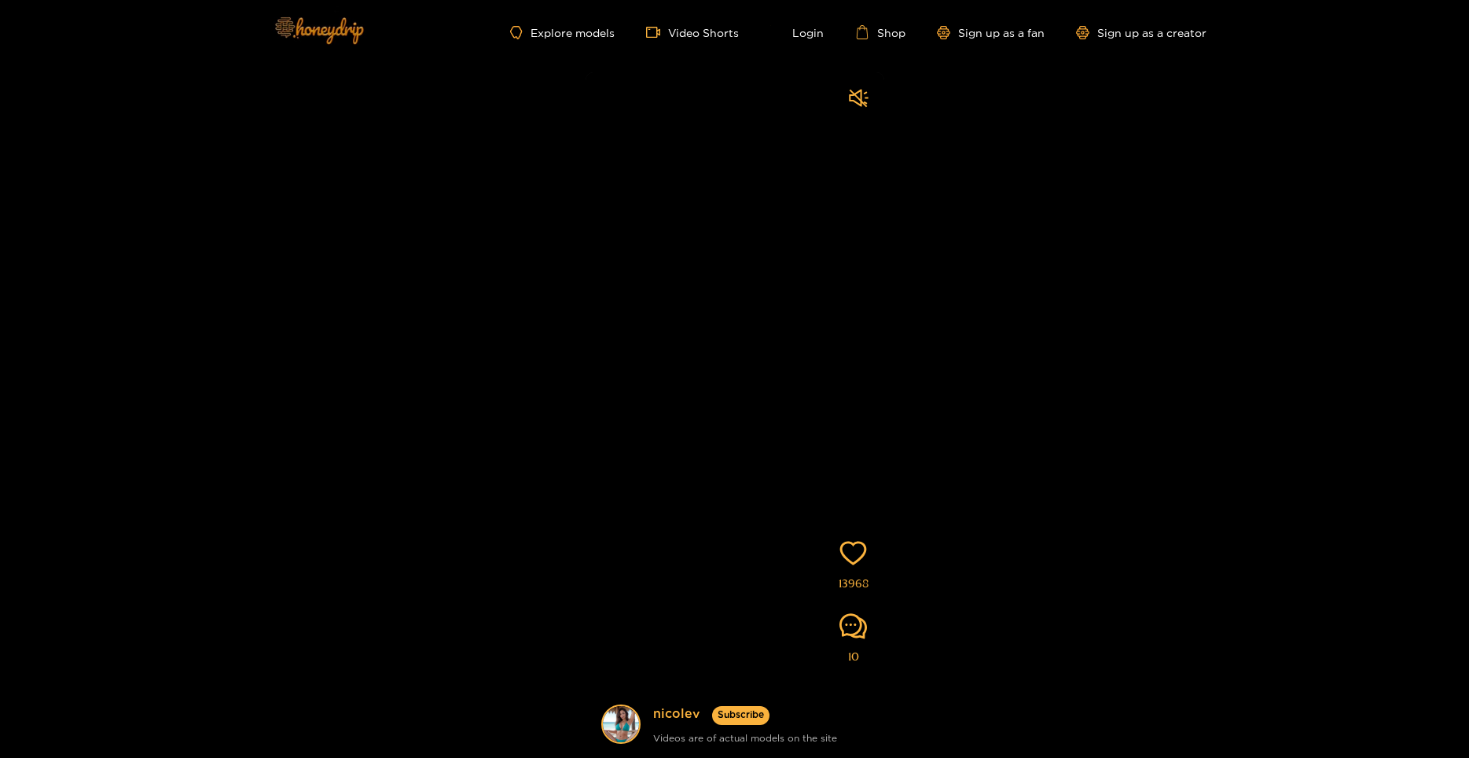
drag, startPoint x: 257, startPoint y: 26, endPoint x: 266, endPoint y: 26, distance: 8.6
click at [257, 26] on header "Explore models Video Shorts Login Shop Sign up as a fan Sign up as a creator" at bounding box center [734, 32] width 1469 height 64
click at [280, 26] on img at bounding box center [318, 30] width 110 height 66
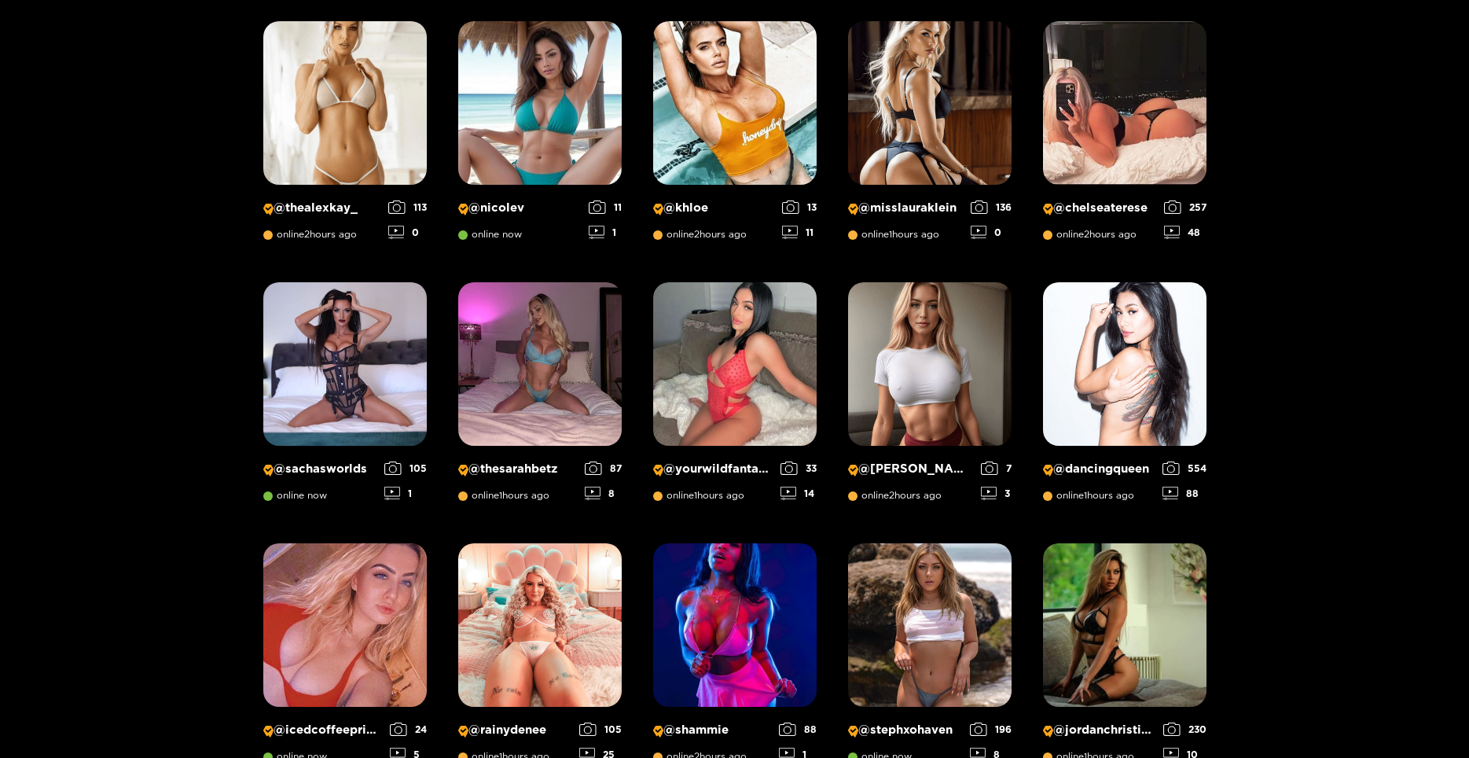
scroll to position [336, 0]
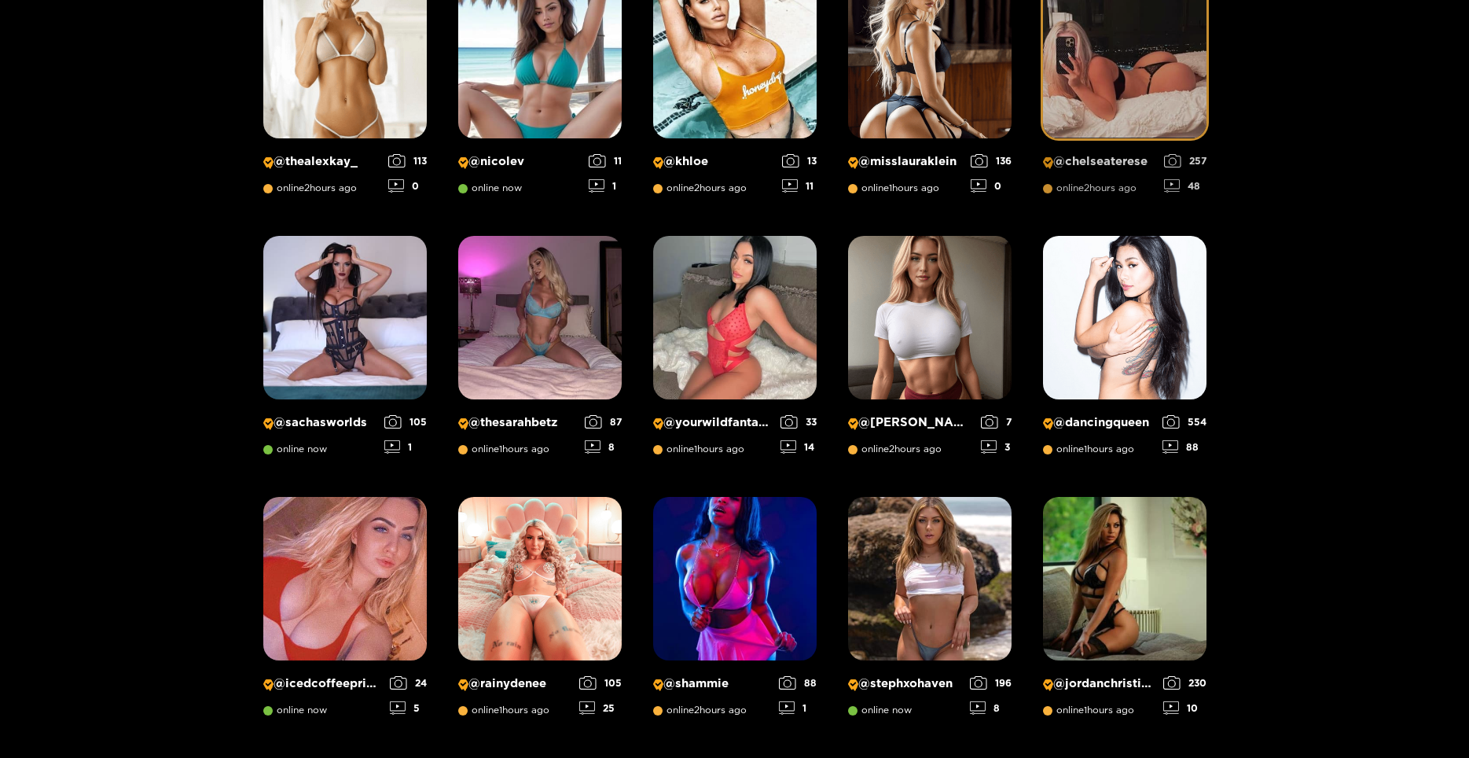
click at [1093, 161] on p "@ chelseaterese" at bounding box center [1099, 161] width 113 height 15
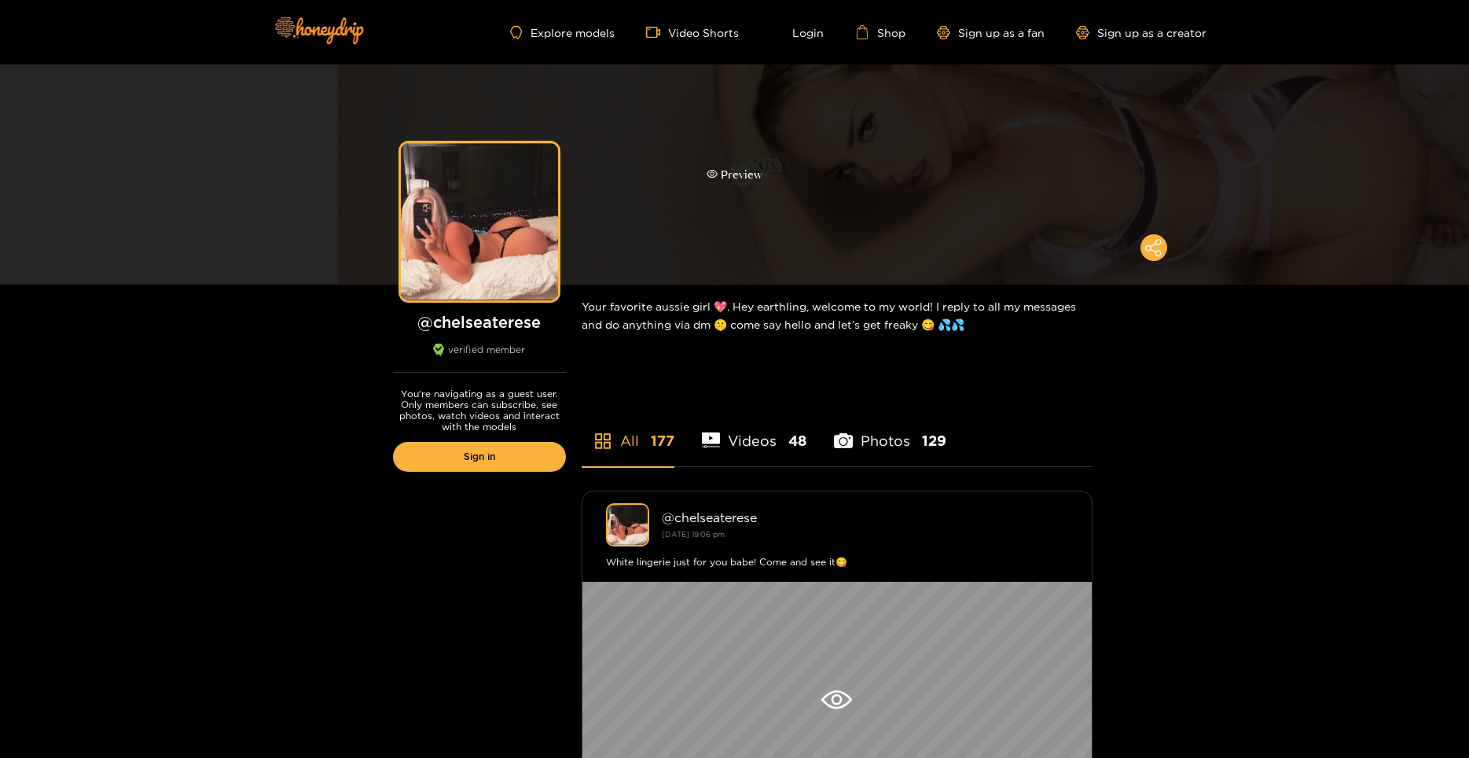
click at [871, 178] on div "Preview" at bounding box center [734, 174] width 1469 height 220
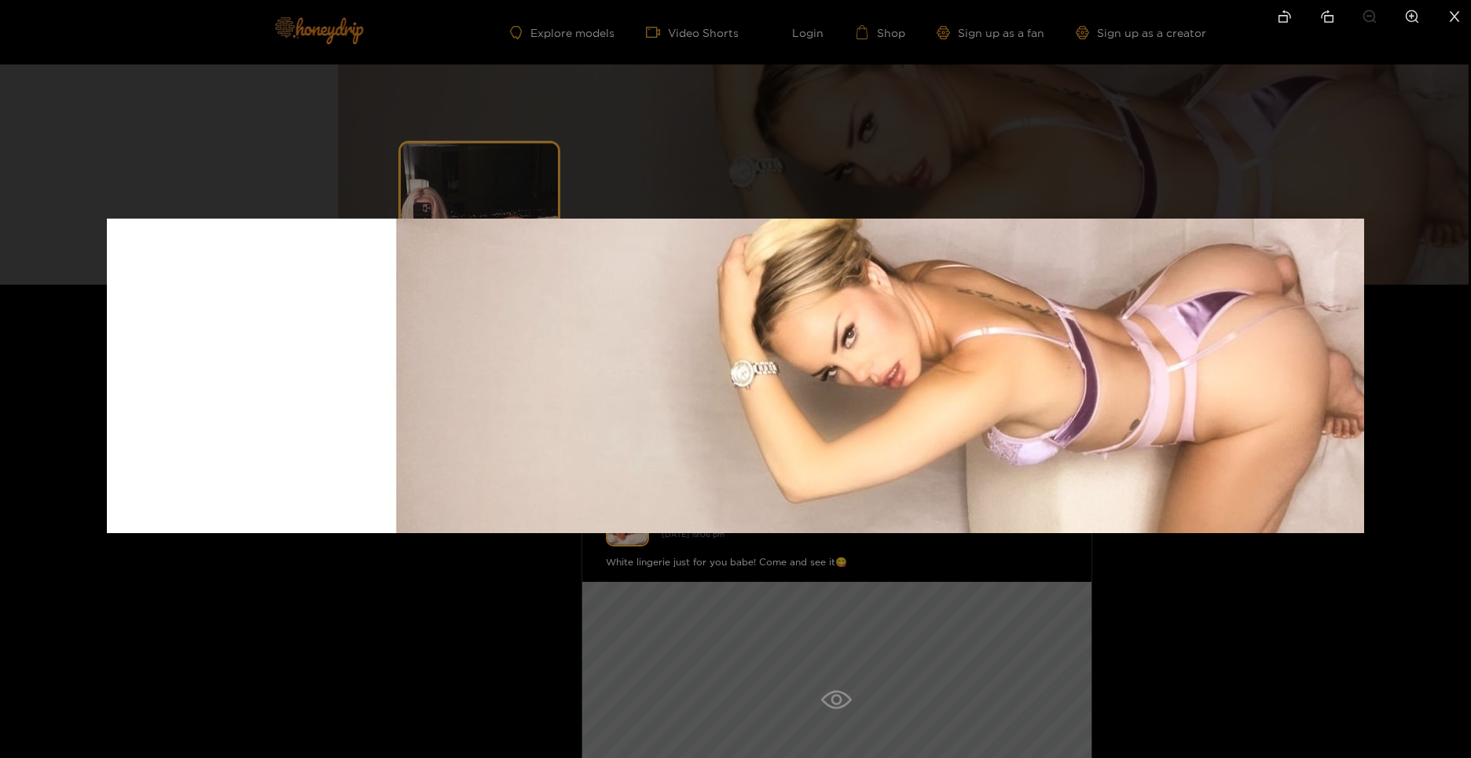
click at [1173, 662] on div at bounding box center [735, 379] width 1471 height 758
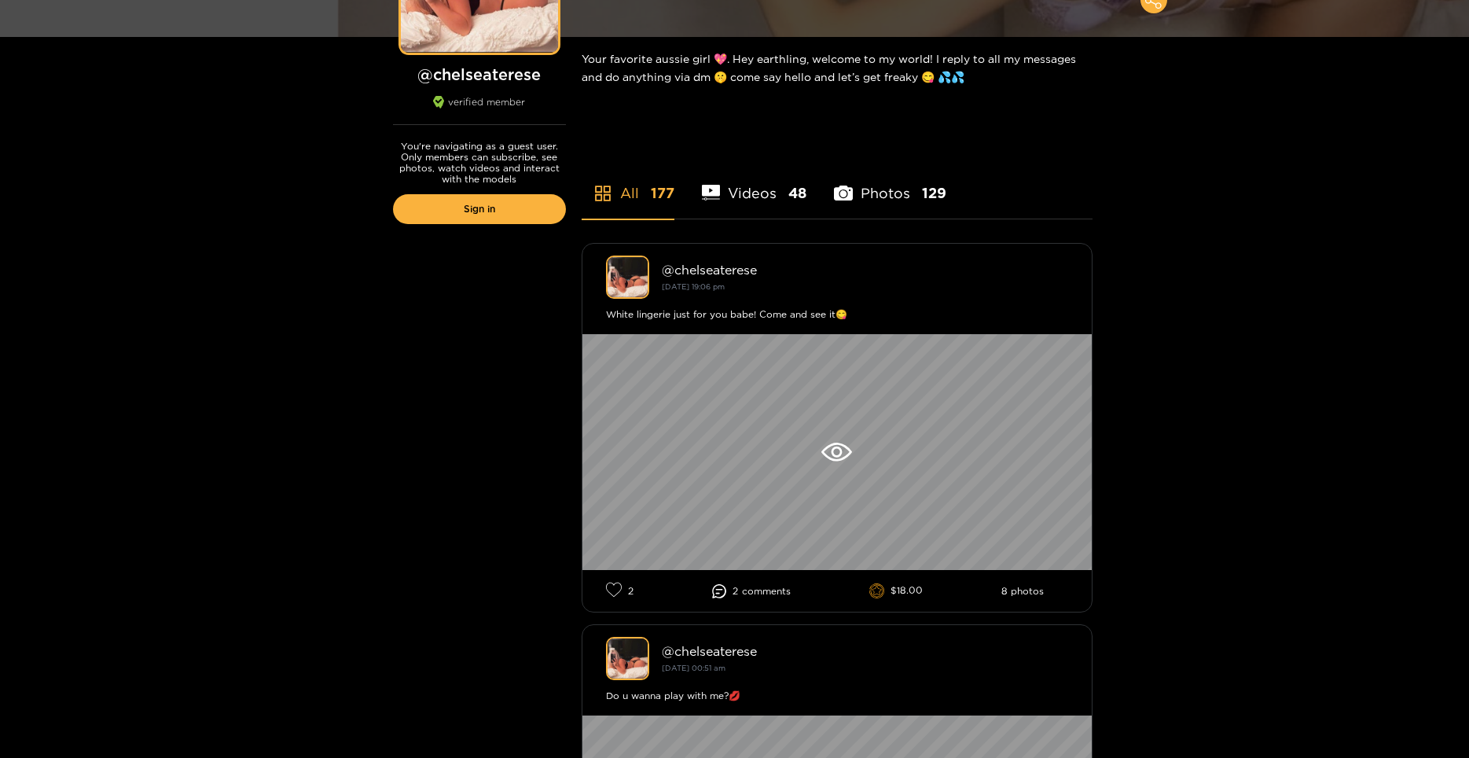
scroll to position [393, 0]
